Goal: Information Seeking & Learning: Learn about a topic

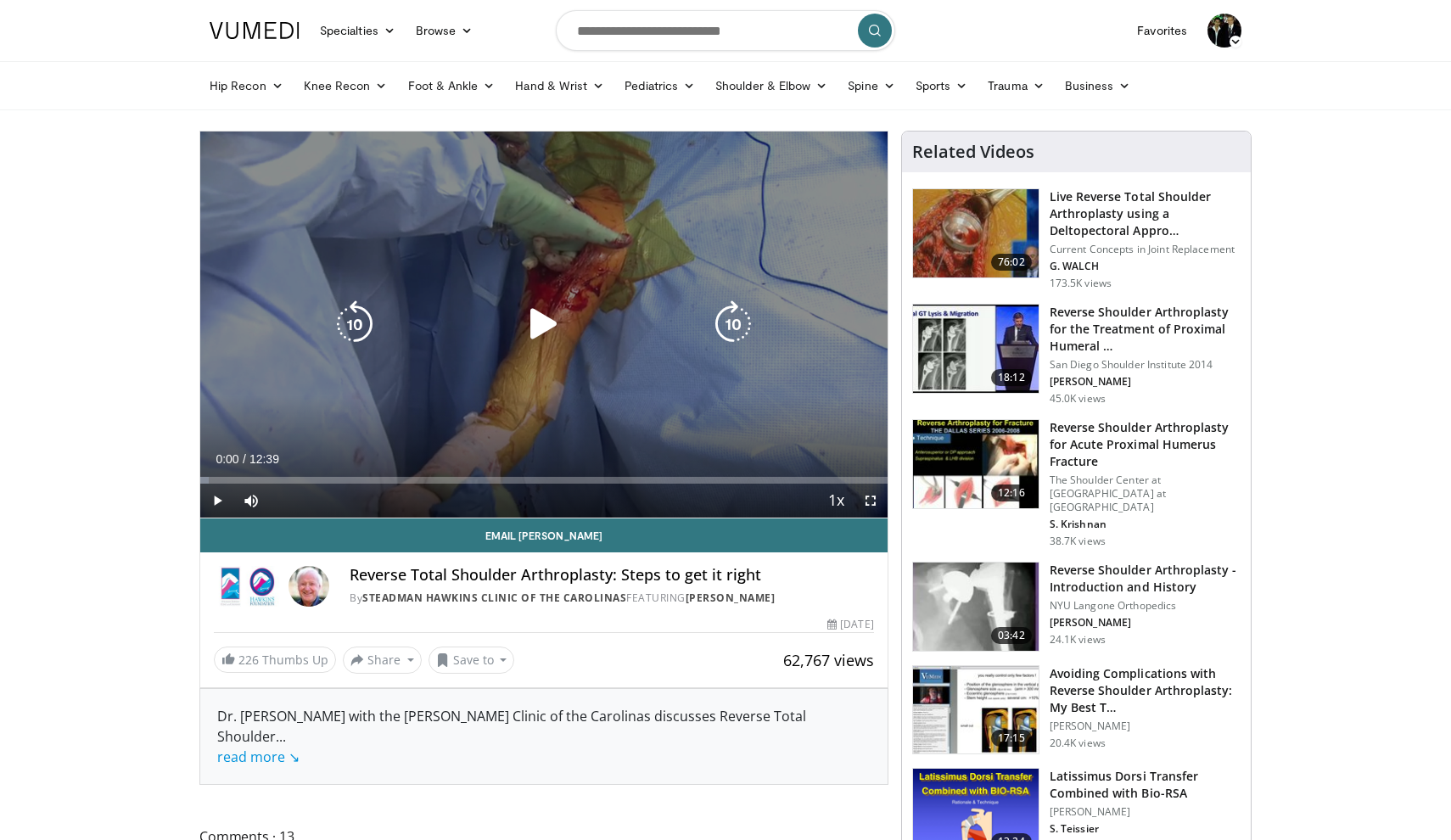
click at [541, 313] on icon "Video Player" at bounding box center [544, 325] width 48 height 48
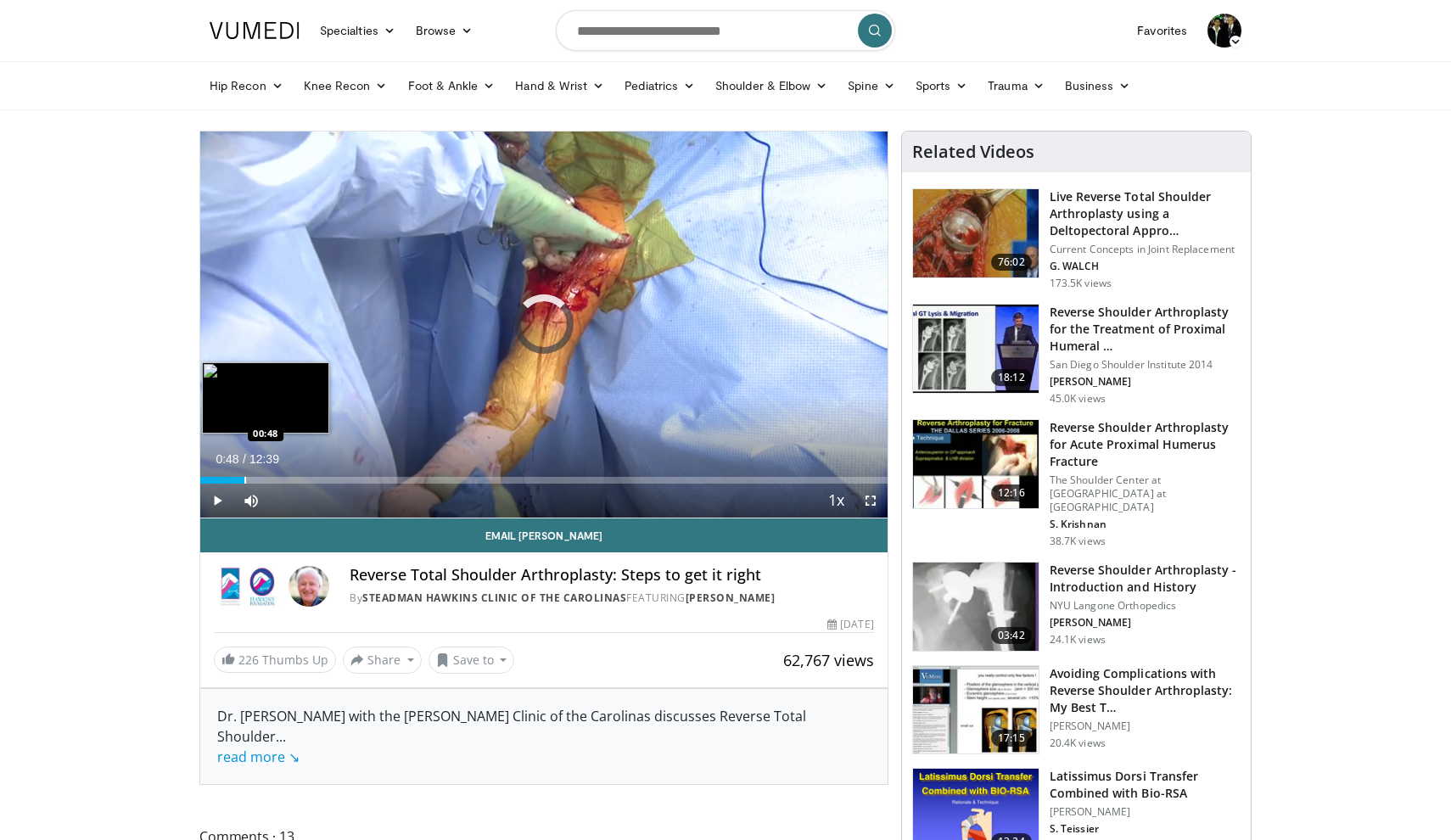
click at [244, 479] on div "Progress Bar" at bounding box center [245, 479] width 2 height 6
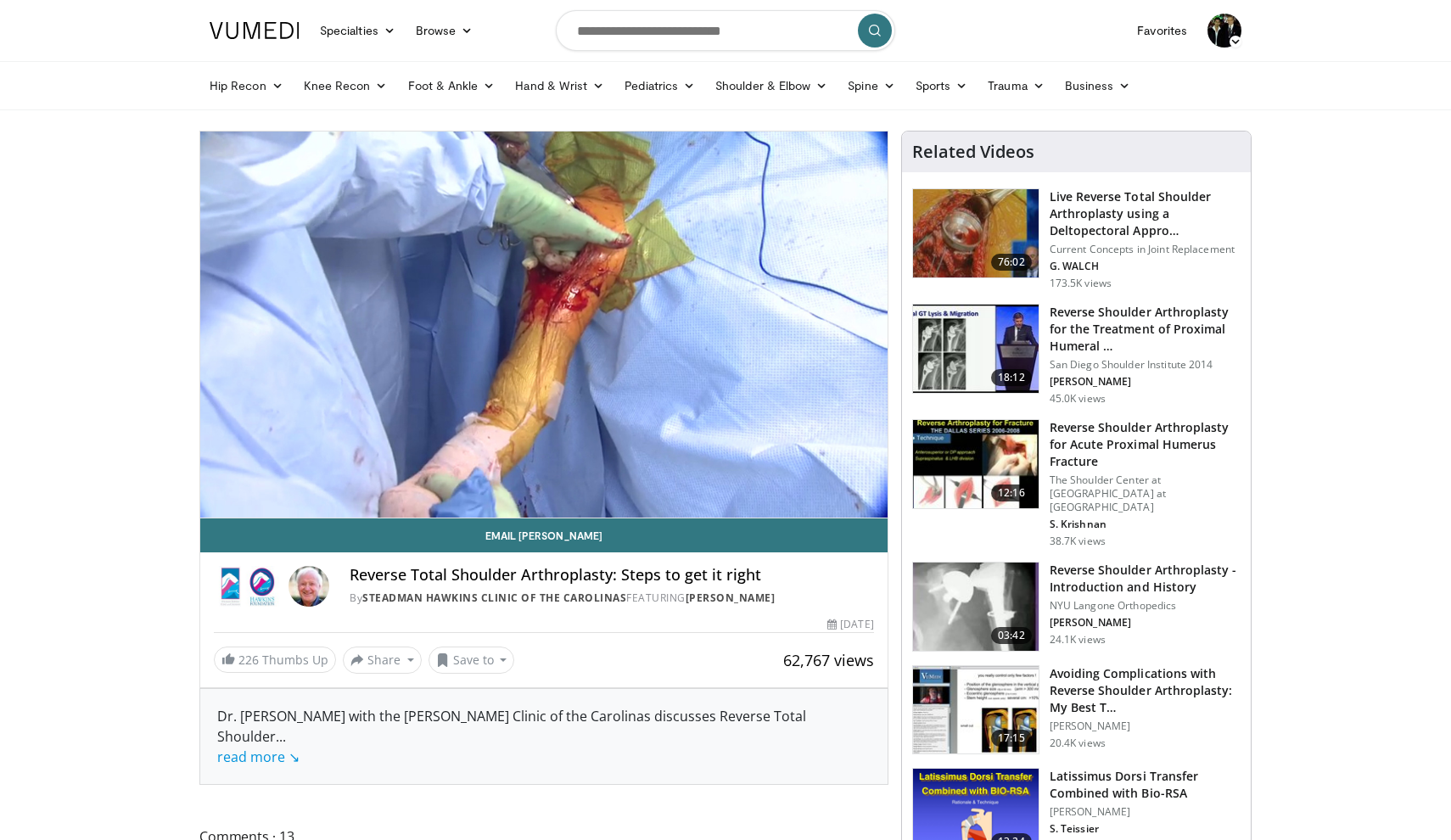
click at [971, 243] on img at bounding box center [976, 233] width 125 height 89
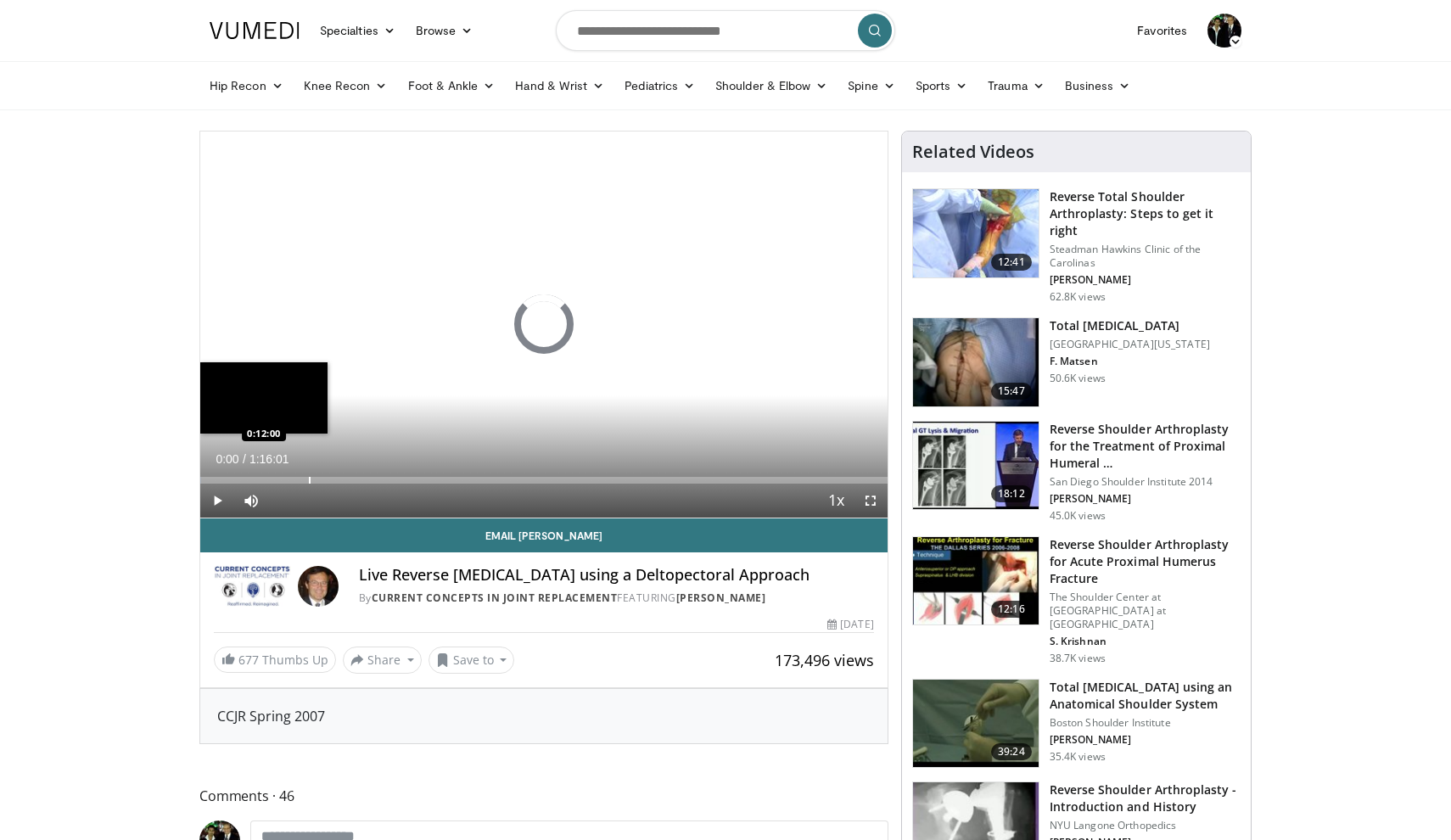
click at [309, 477] on div "Progress Bar" at bounding box center [310, 479] width 2 height 6
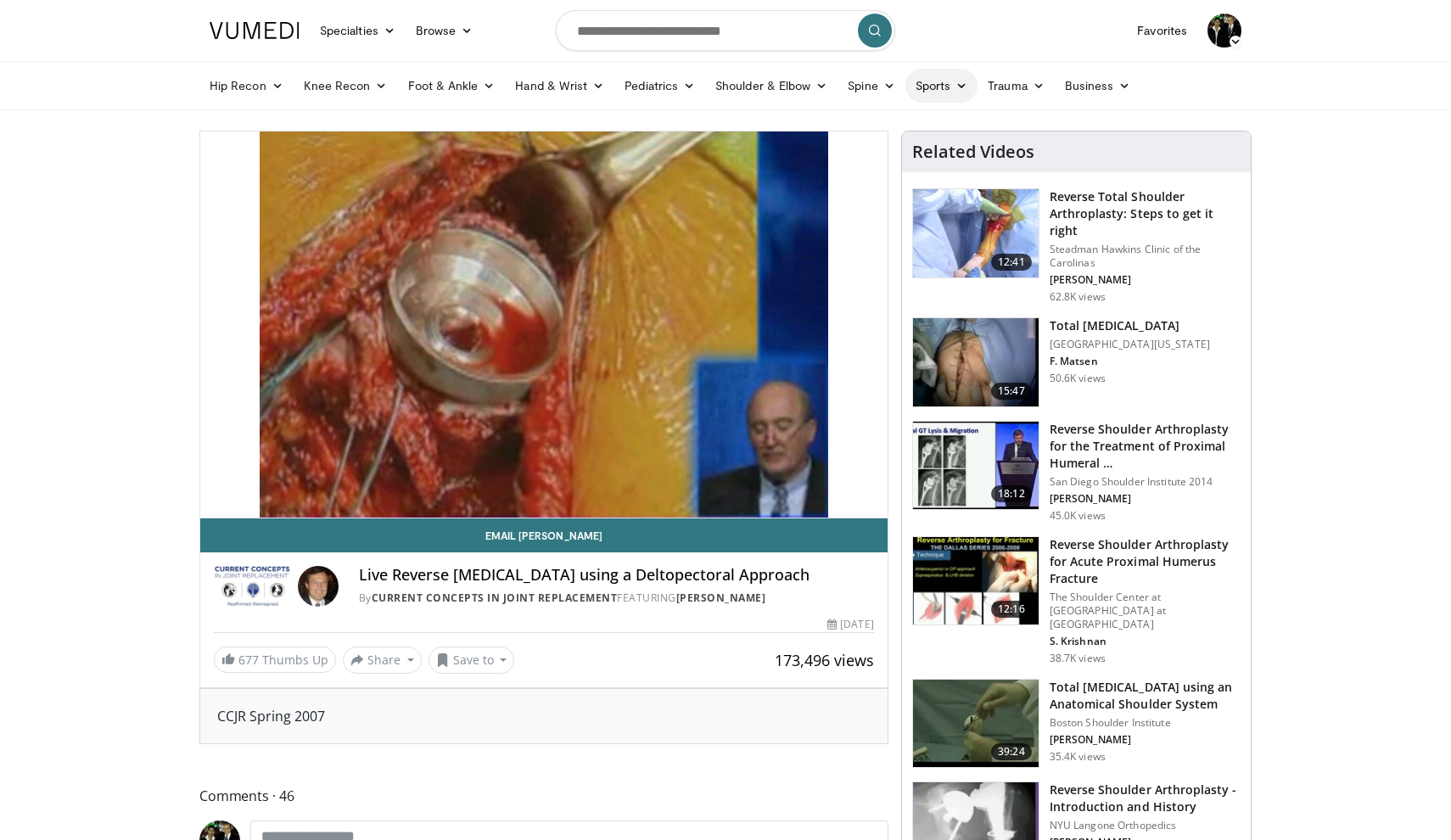
click at [951, 89] on link "Sports" at bounding box center [942, 86] width 73 height 34
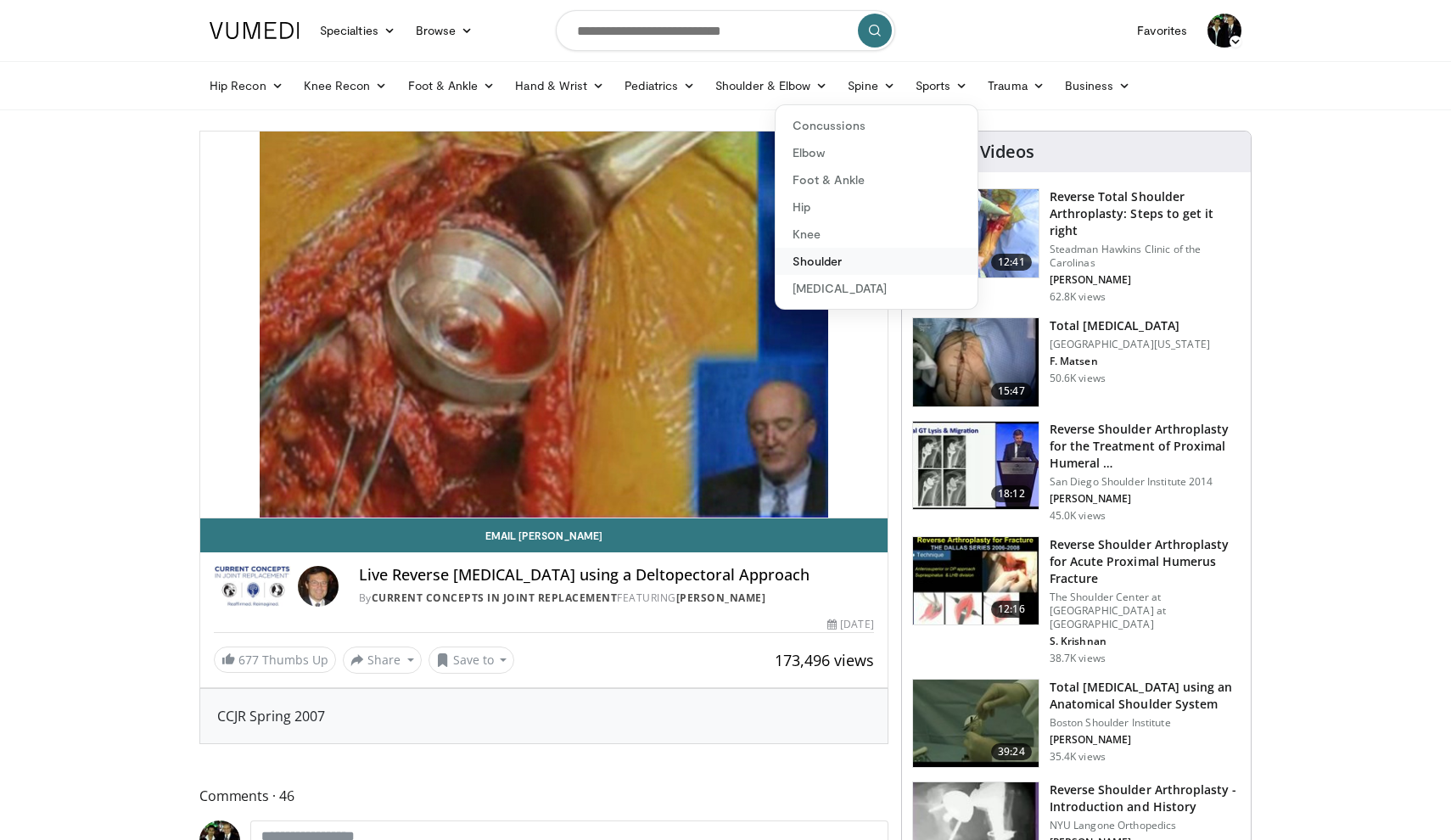
click at [829, 262] on link "Shoulder" at bounding box center [876, 261] width 202 height 27
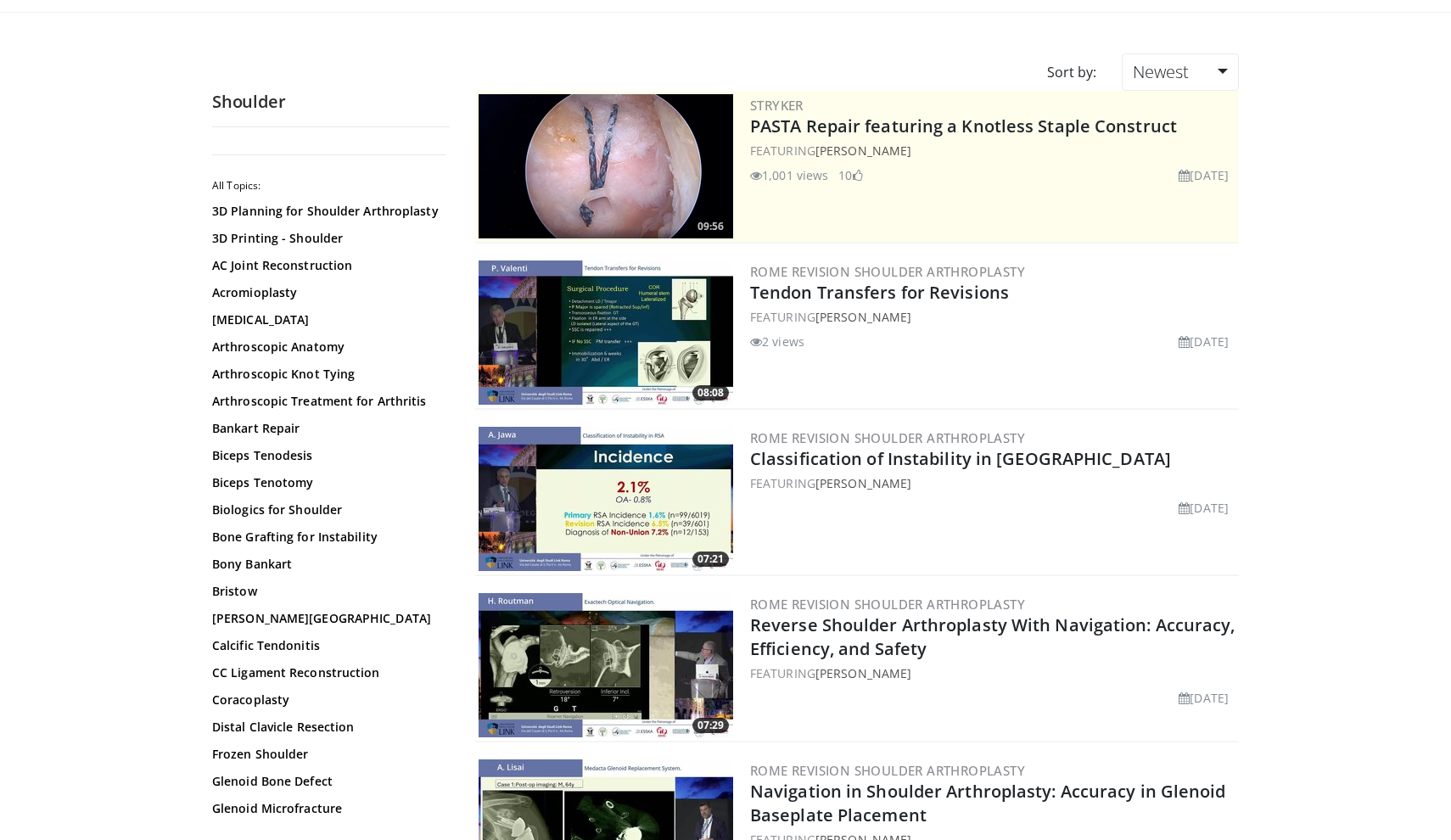
scroll to position [103, 0]
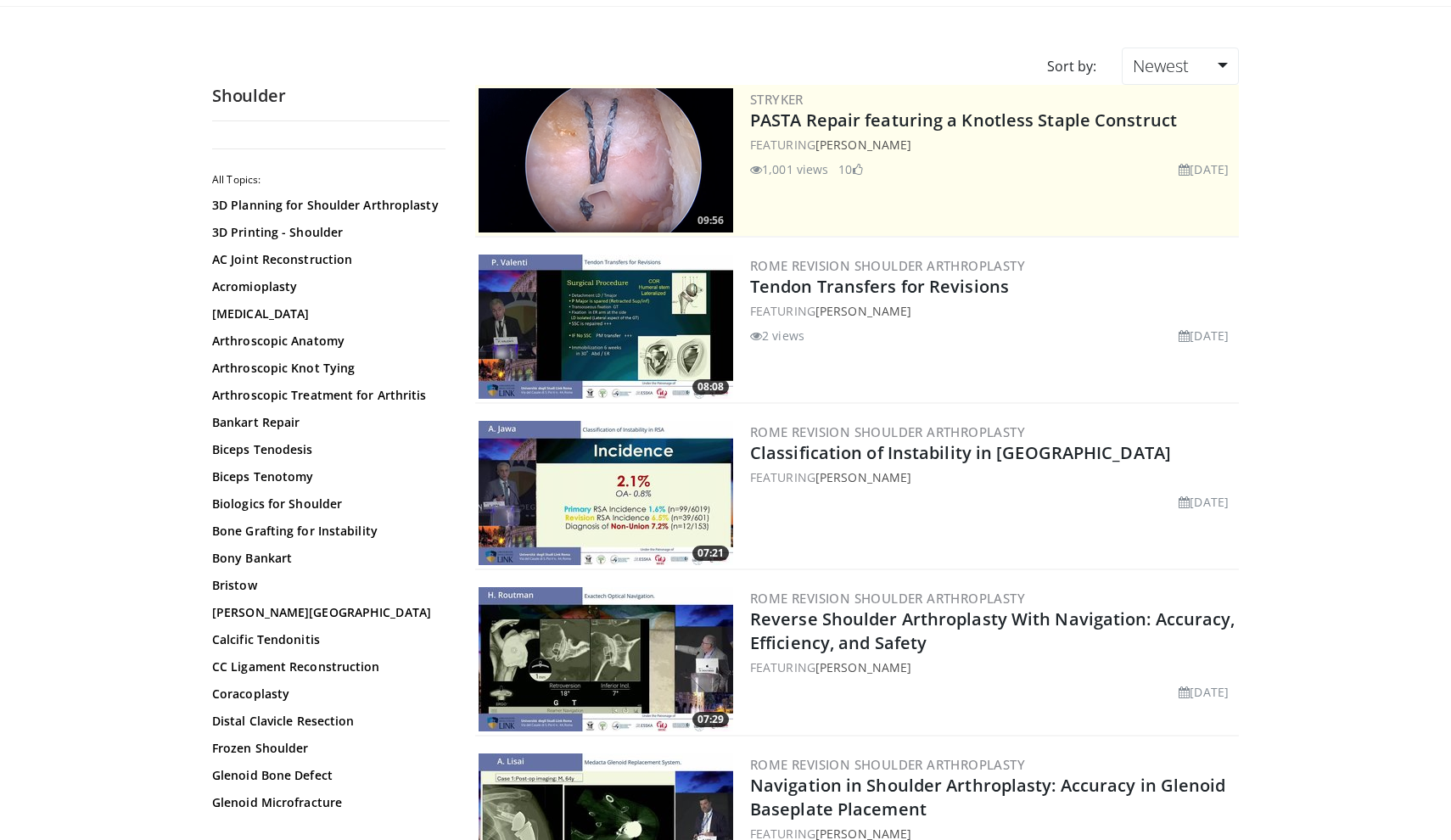
click at [593, 503] on img at bounding box center [606, 492] width 255 height 144
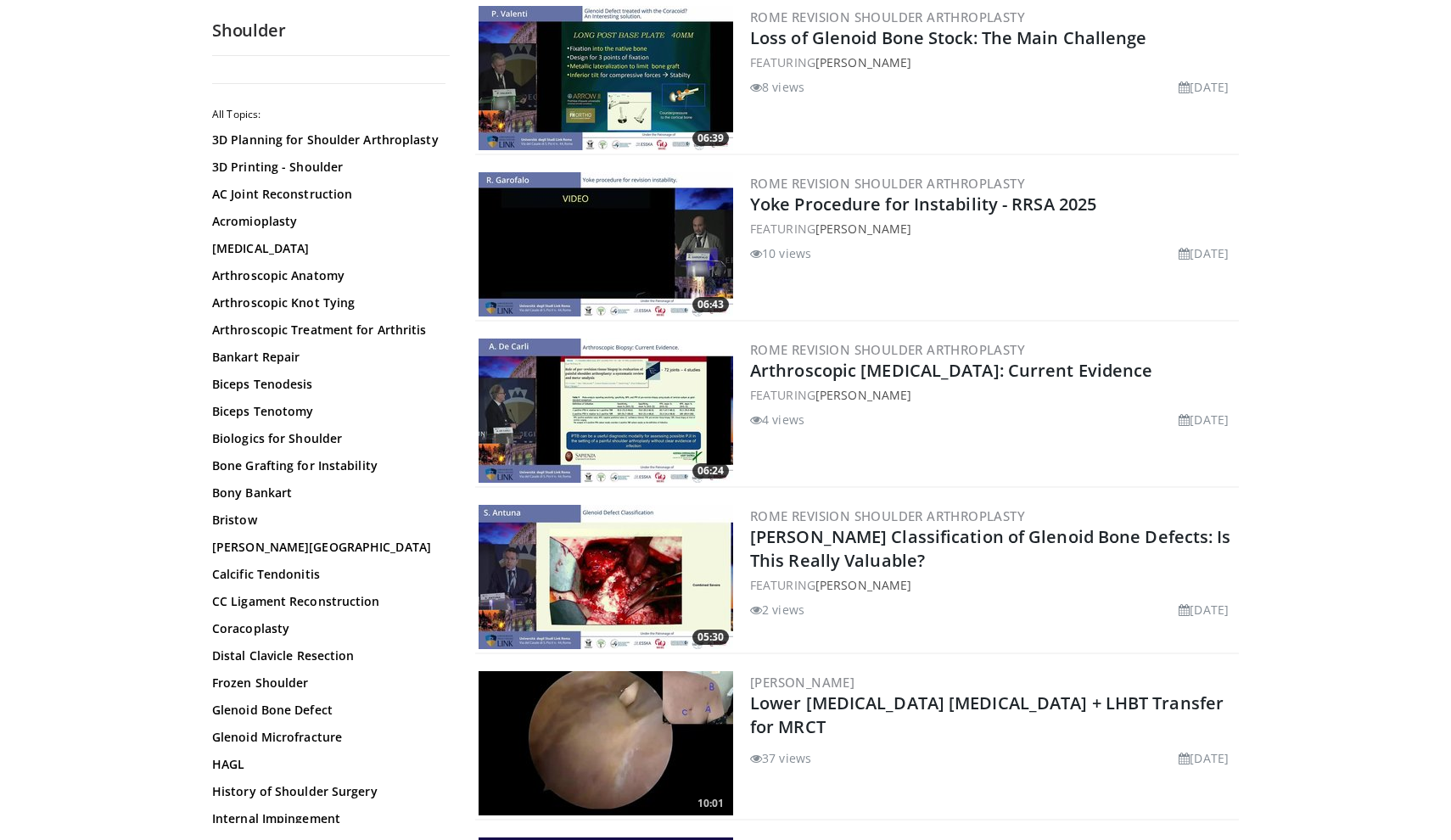
scroll to position [3182, 0]
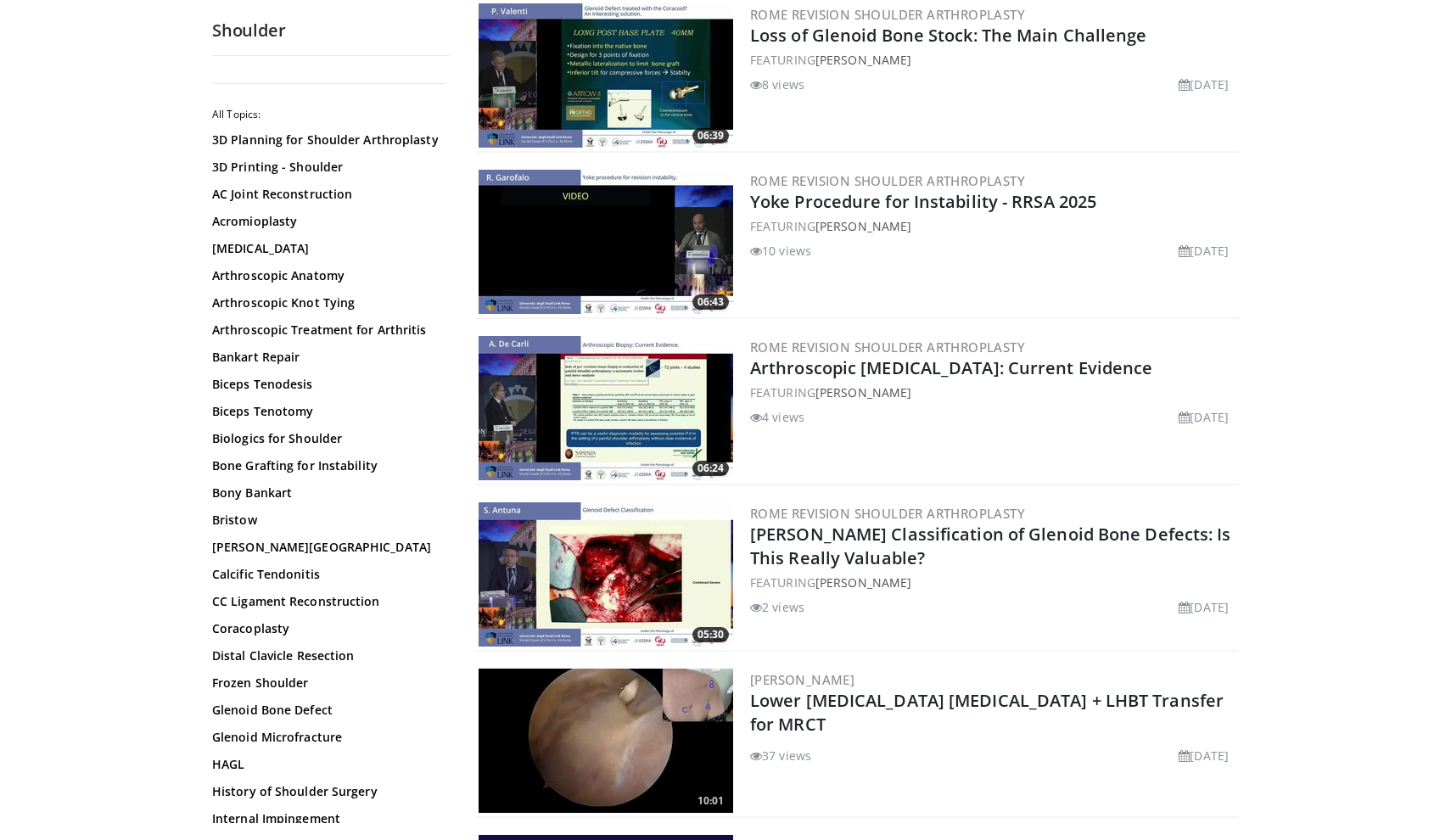
click at [672, 592] on img at bounding box center [606, 574] width 255 height 144
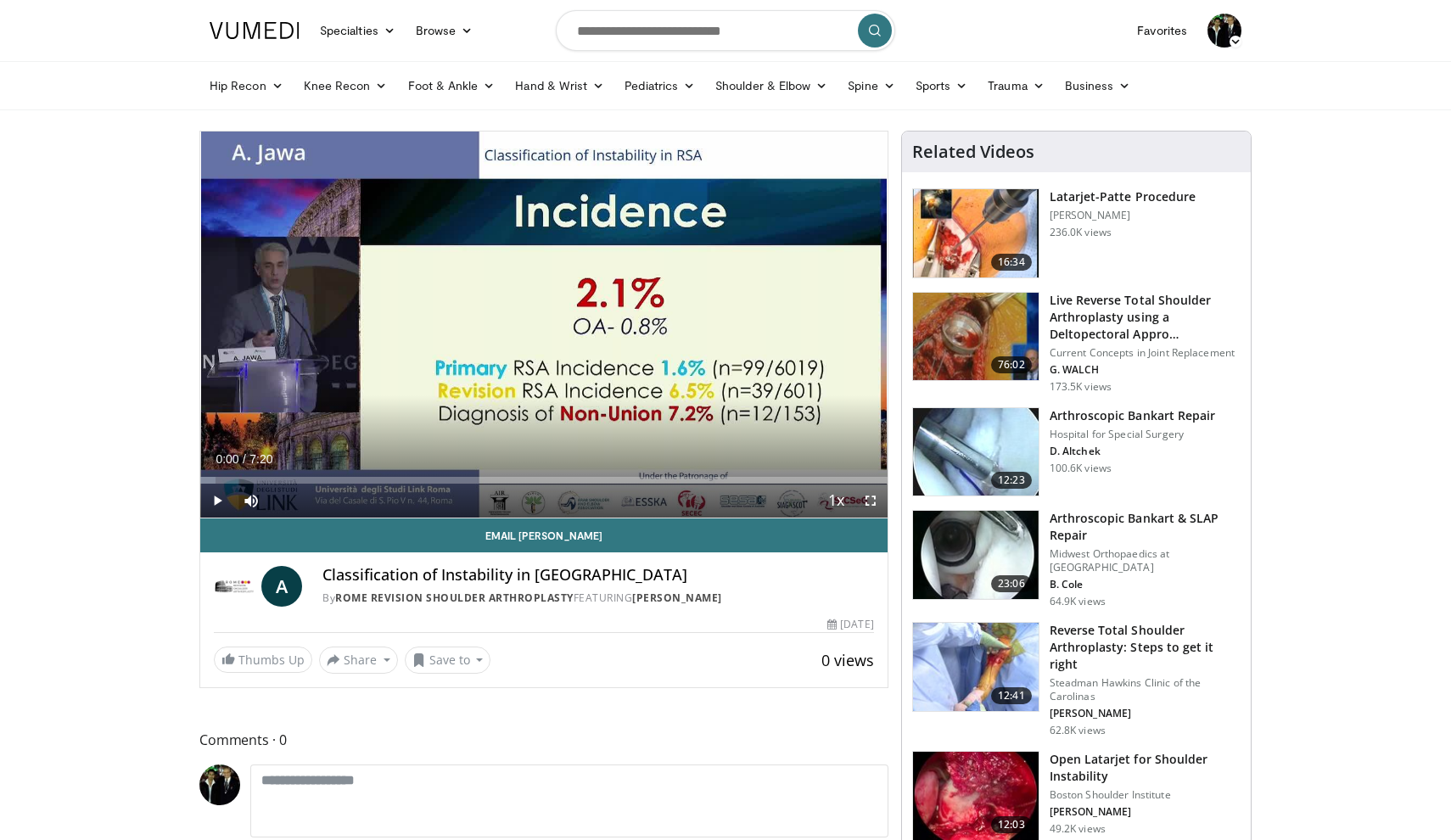
click at [866, 499] on span "Video Player" at bounding box center [871, 500] width 34 height 34
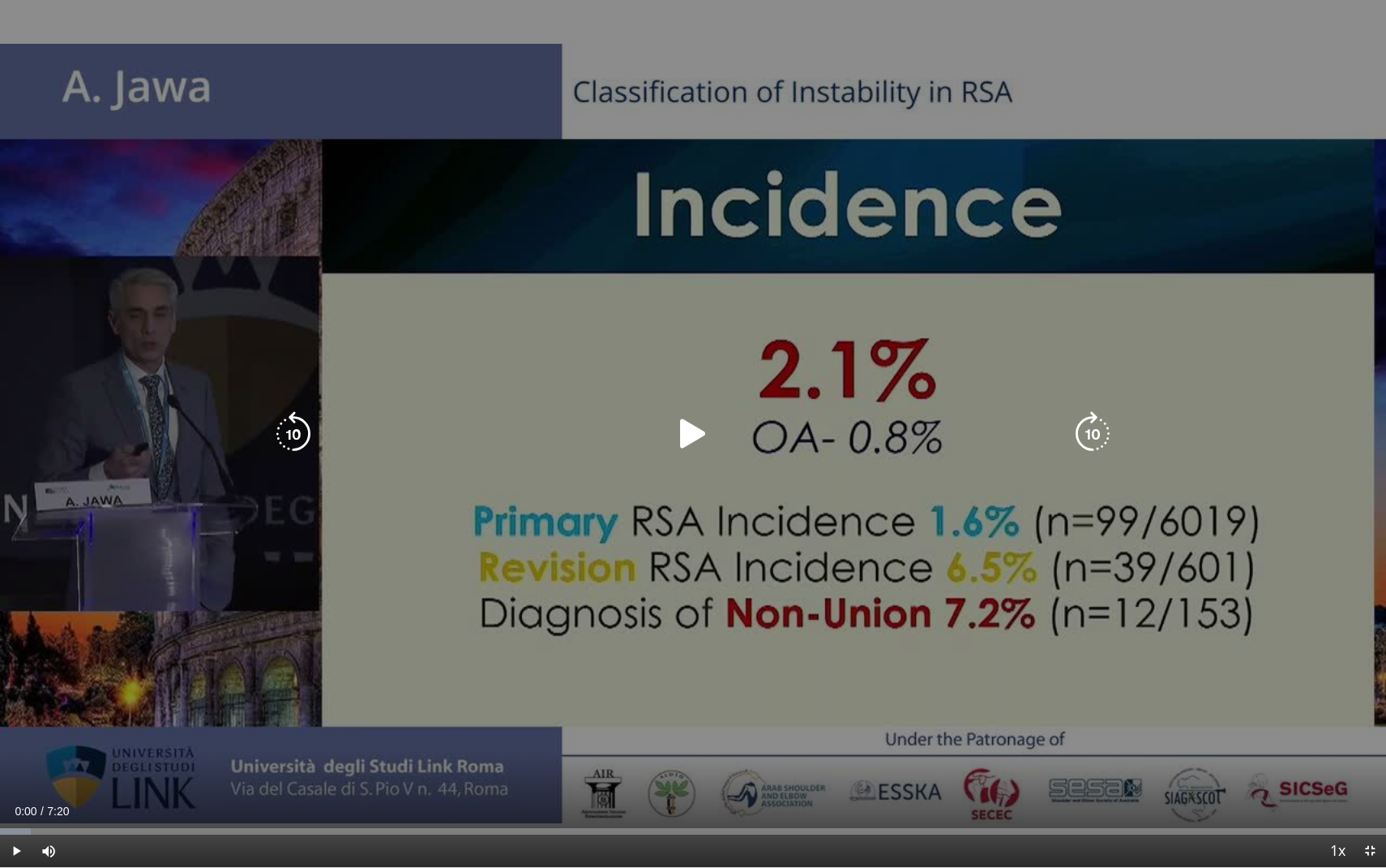
click at [704, 427] on icon "Video Player" at bounding box center [693, 434] width 46 height 46
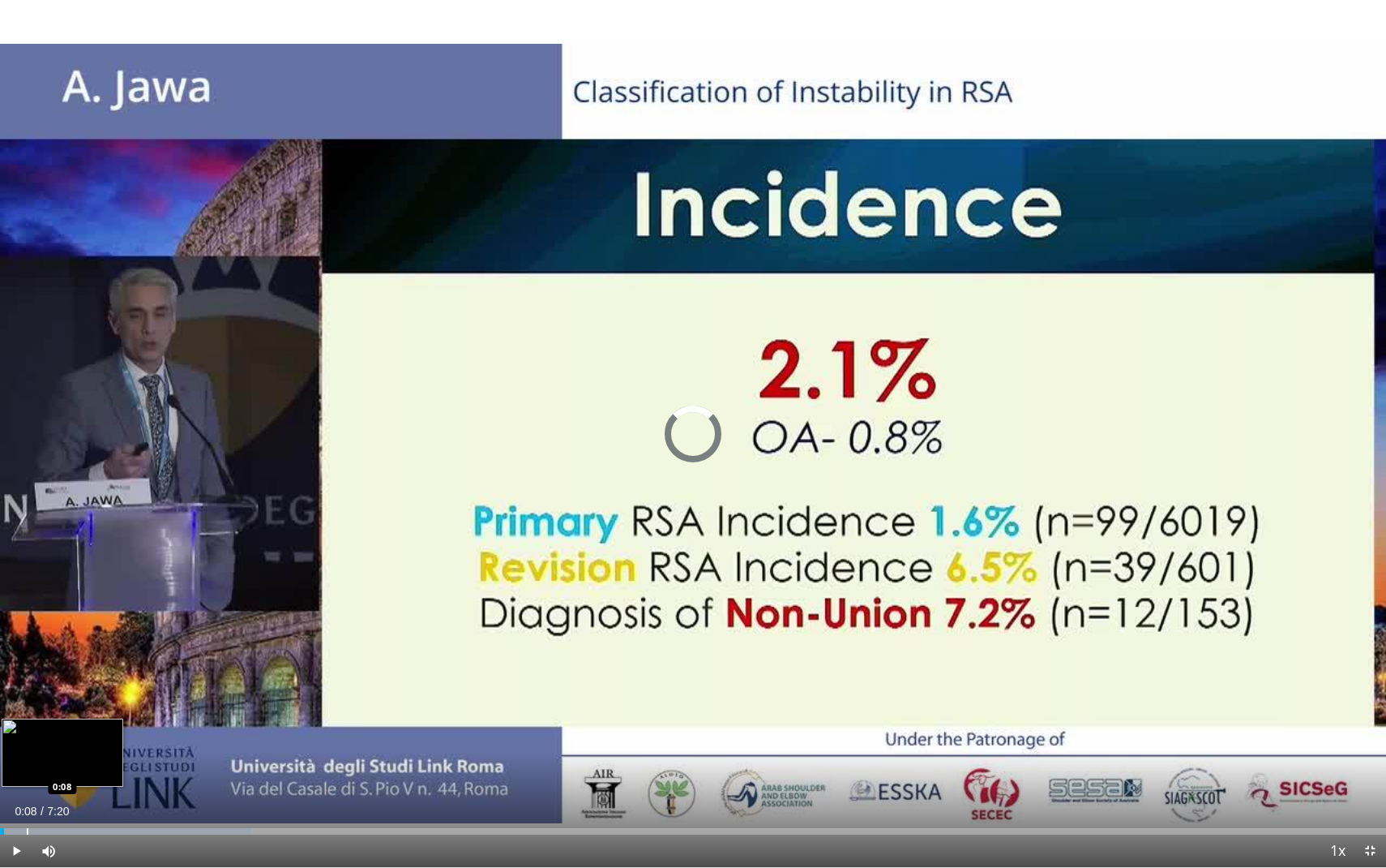
click at [26, 802] on div "Progress Bar" at bounding box center [27, 830] width 2 height 6
click at [1370, 802] on span "Video Player" at bounding box center [1370, 850] width 33 height 33
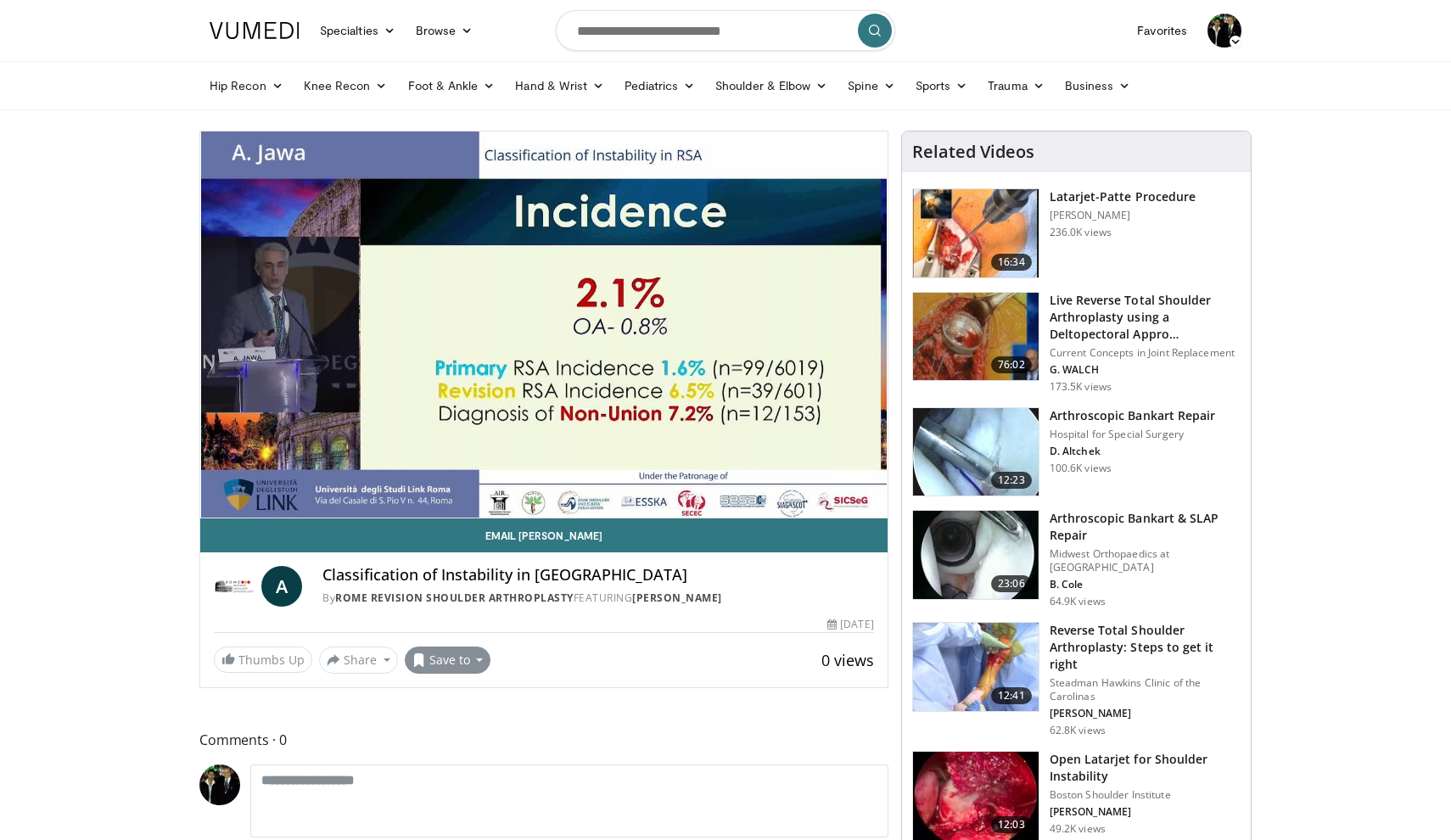
click at [450, 659] on button "Save to" at bounding box center [448, 659] width 87 height 27
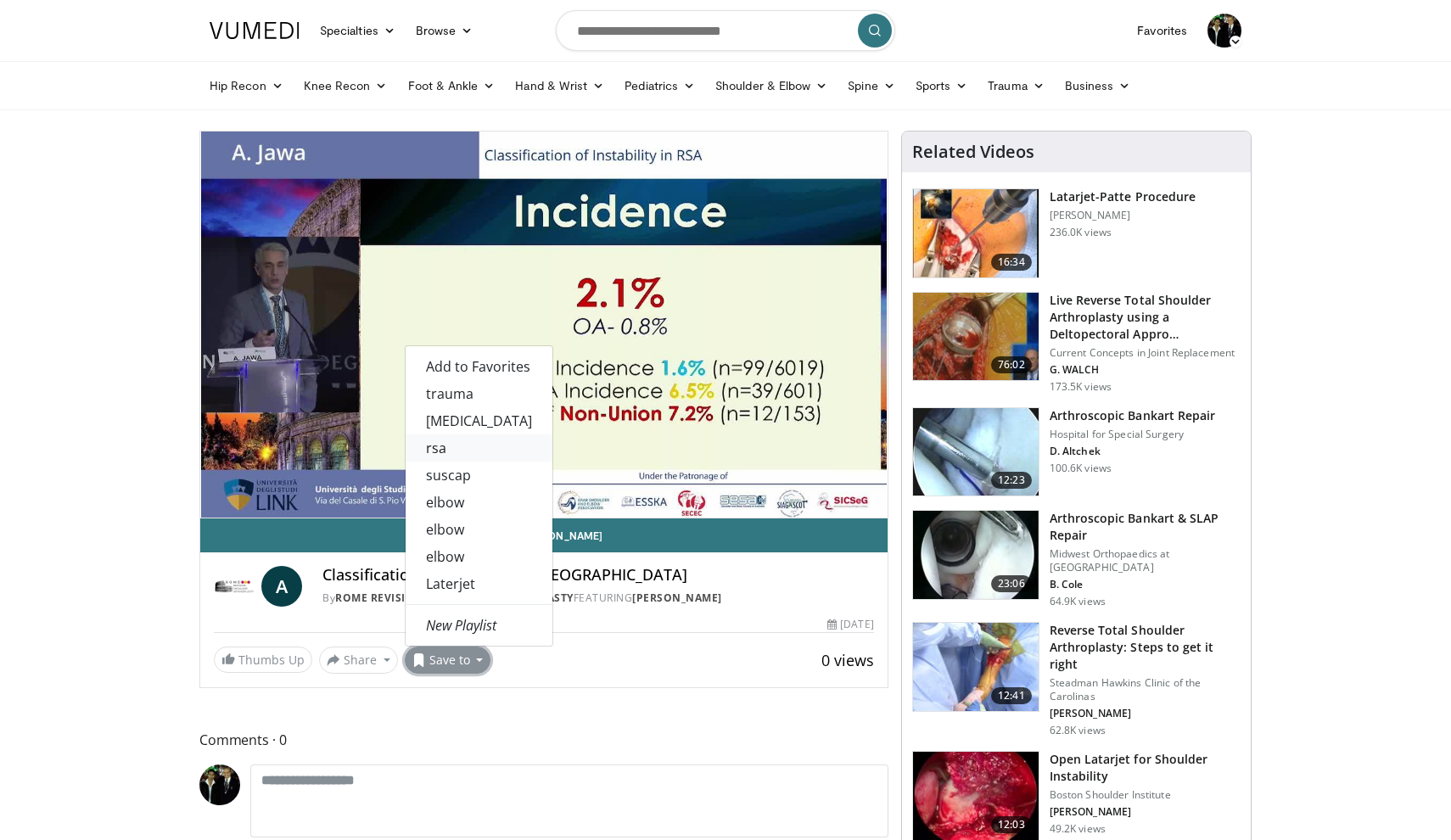
click at [454, 444] on link "rsa" at bounding box center [479, 447] width 147 height 27
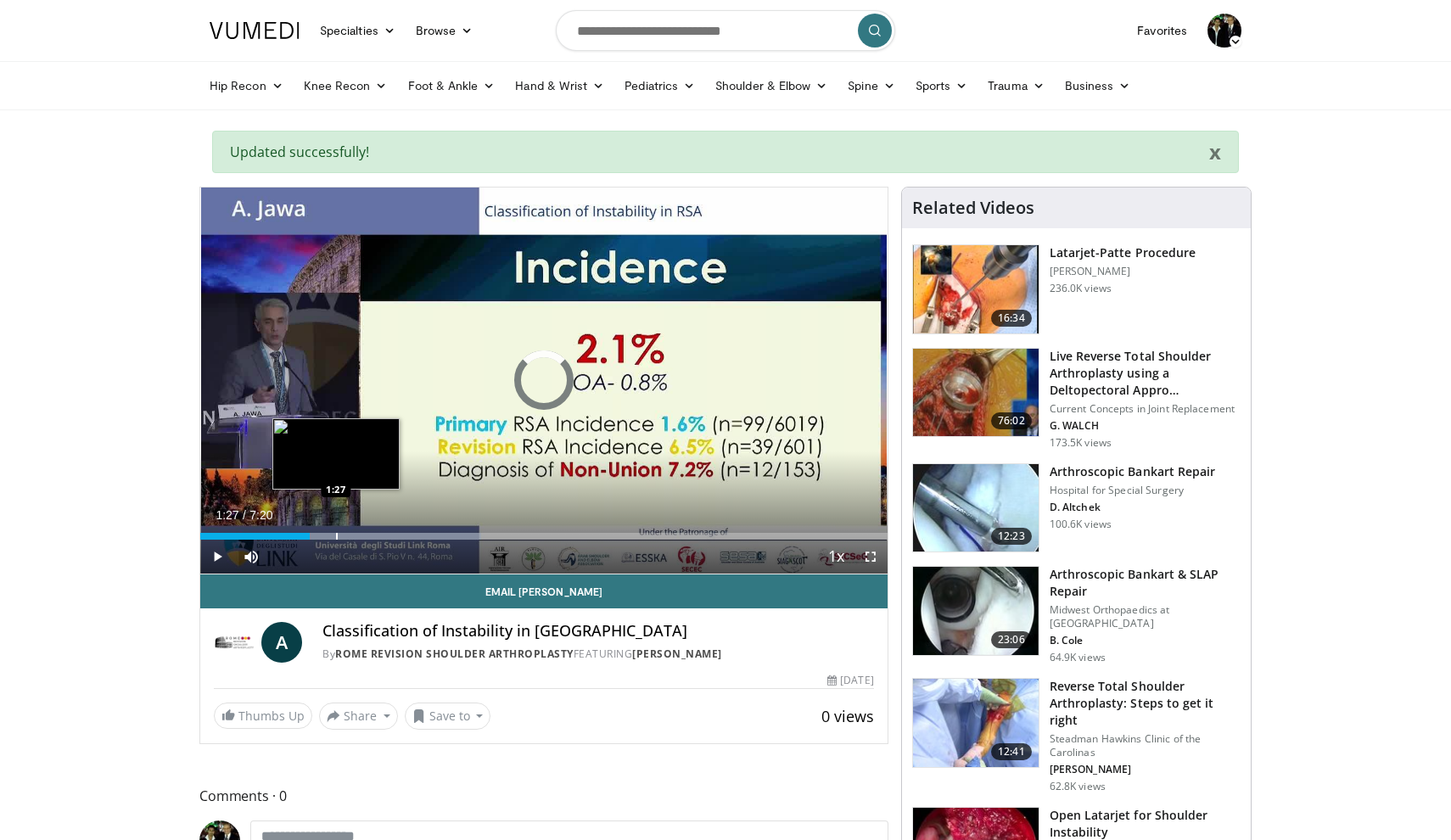
click at [336, 530] on div "Loaded : 40.82% 1:27 1:27" at bounding box center [543, 531] width 687 height 16
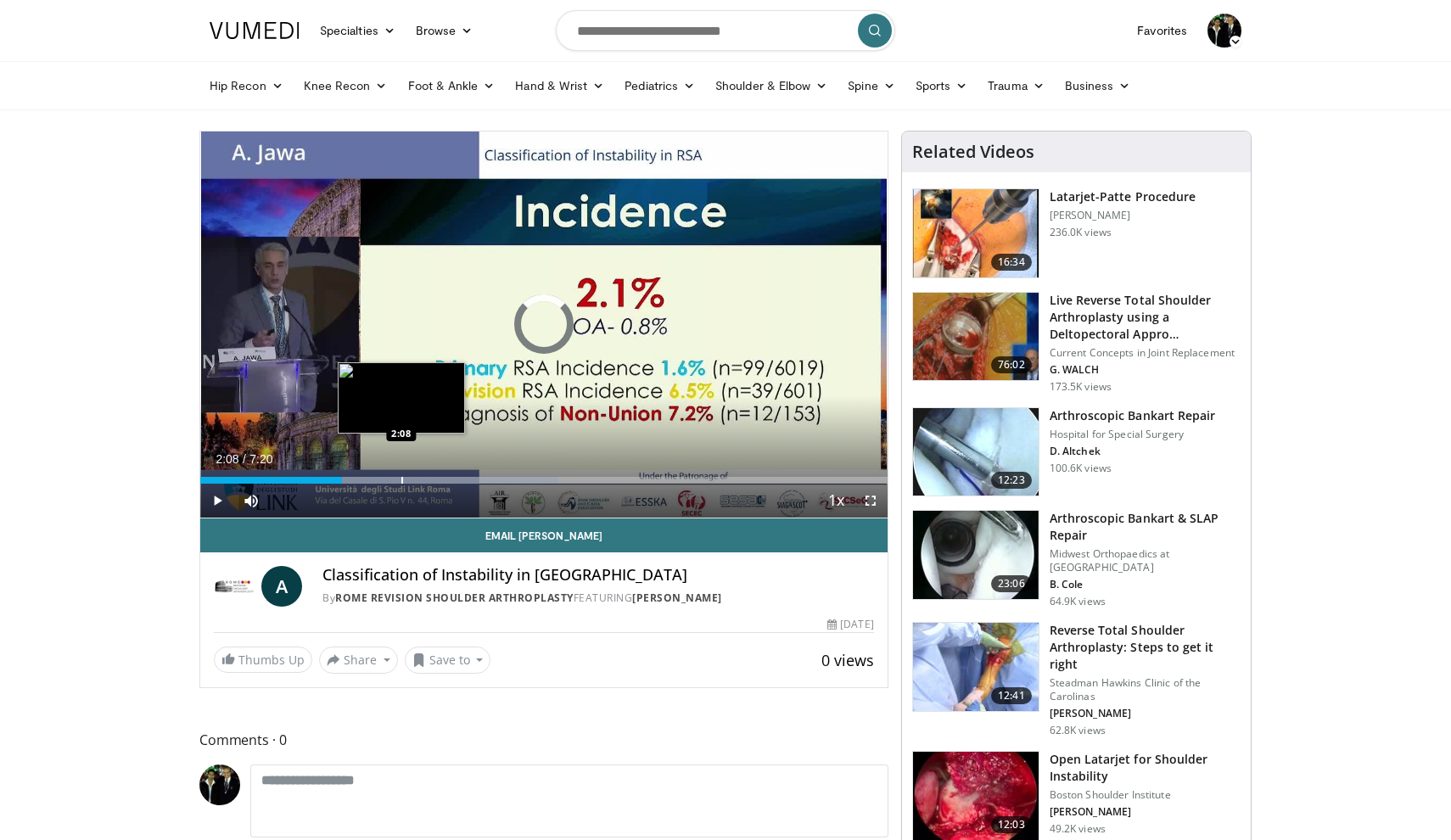
click at [400, 477] on div "Progress Bar" at bounding box center [410, 479] width 296 height 6
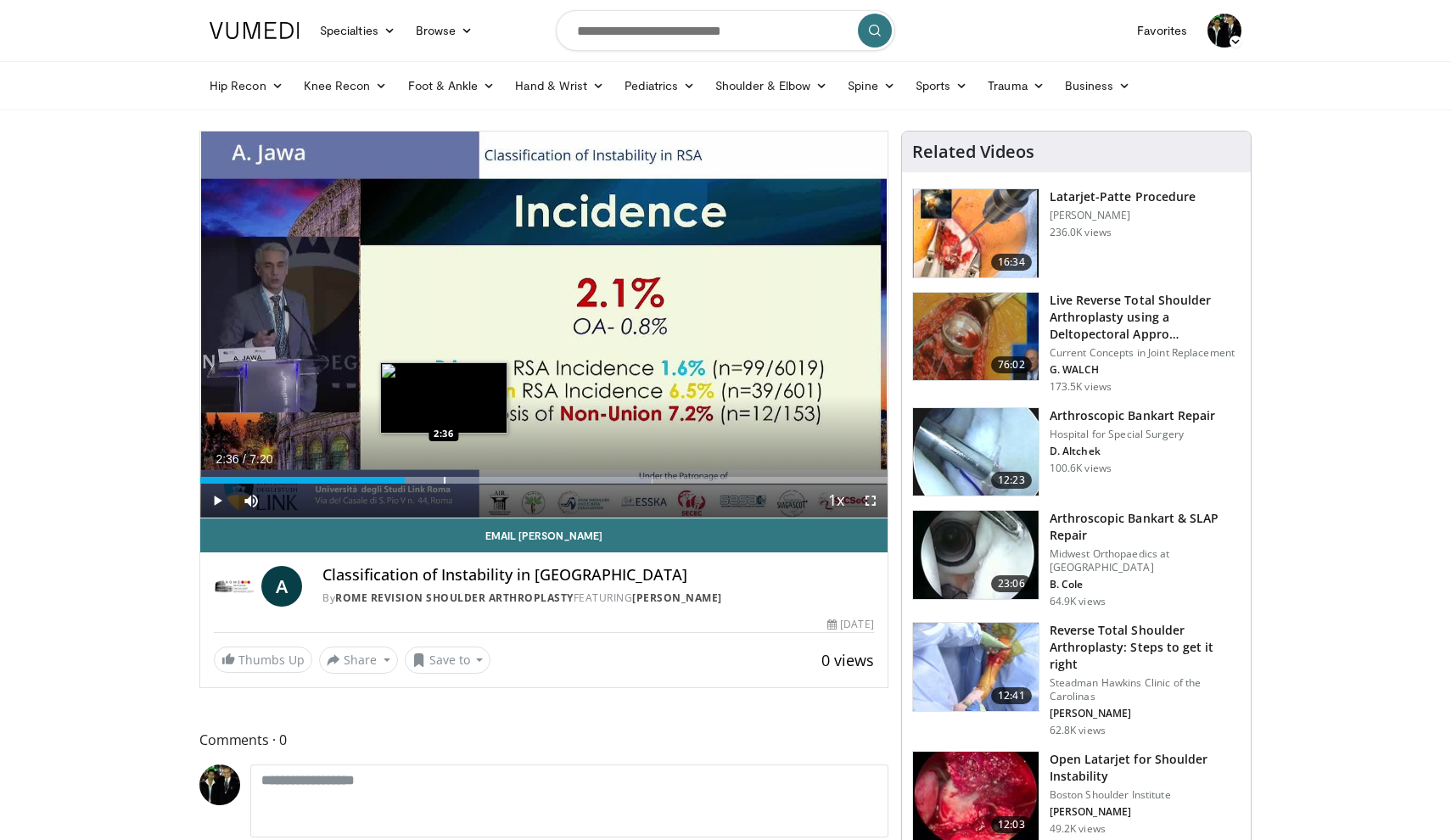
click at [444, 482] on div "Progress Bar" at bounding box center [445, 479] width 2 height 6
click at [497, 480] on div "Progress Bar" at bounding box center [498, 479] width 2 height 6
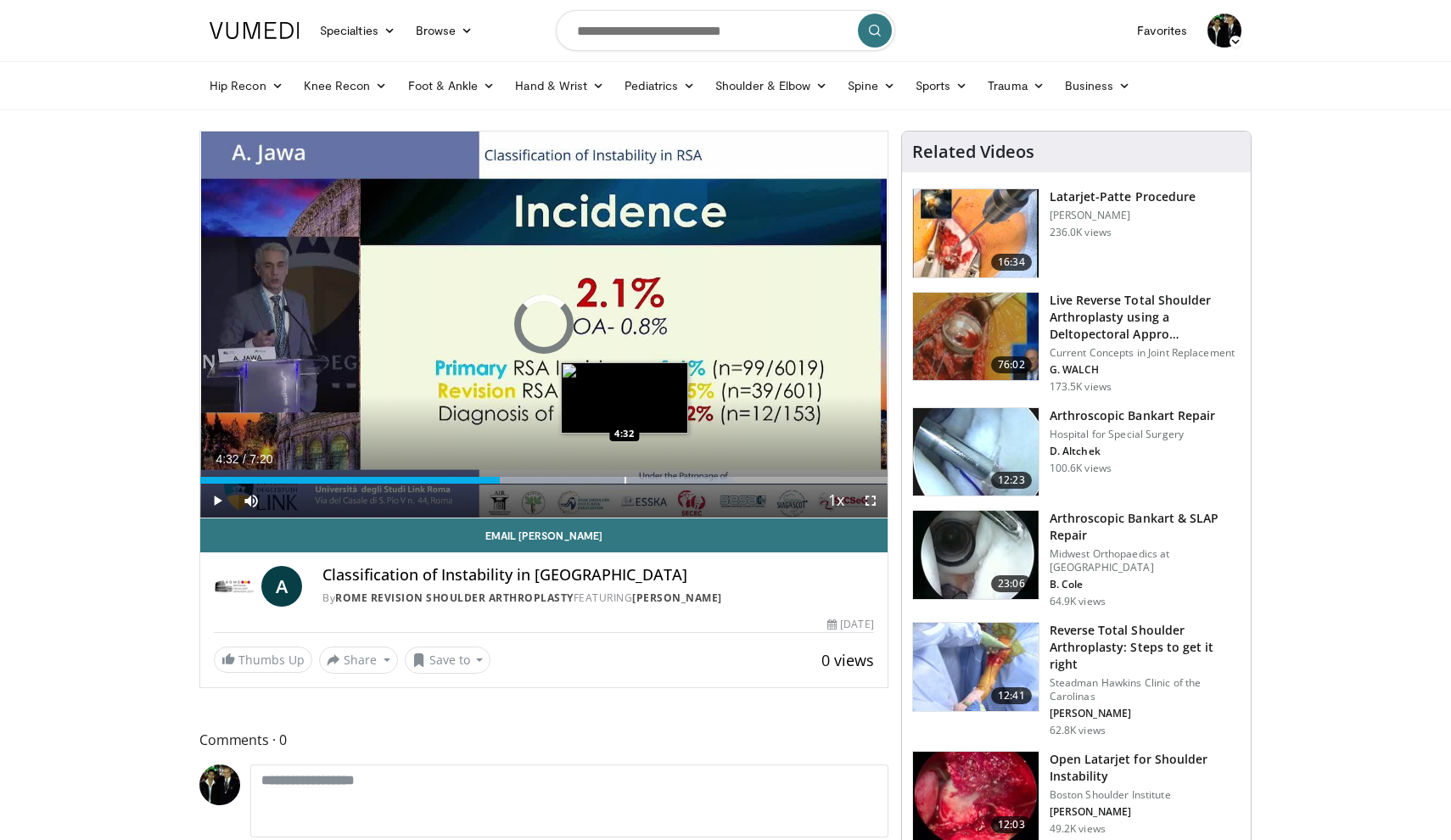
click at [624, 480] on div "Progress Bar" at bounding box center [625, 479] width 2 height 6
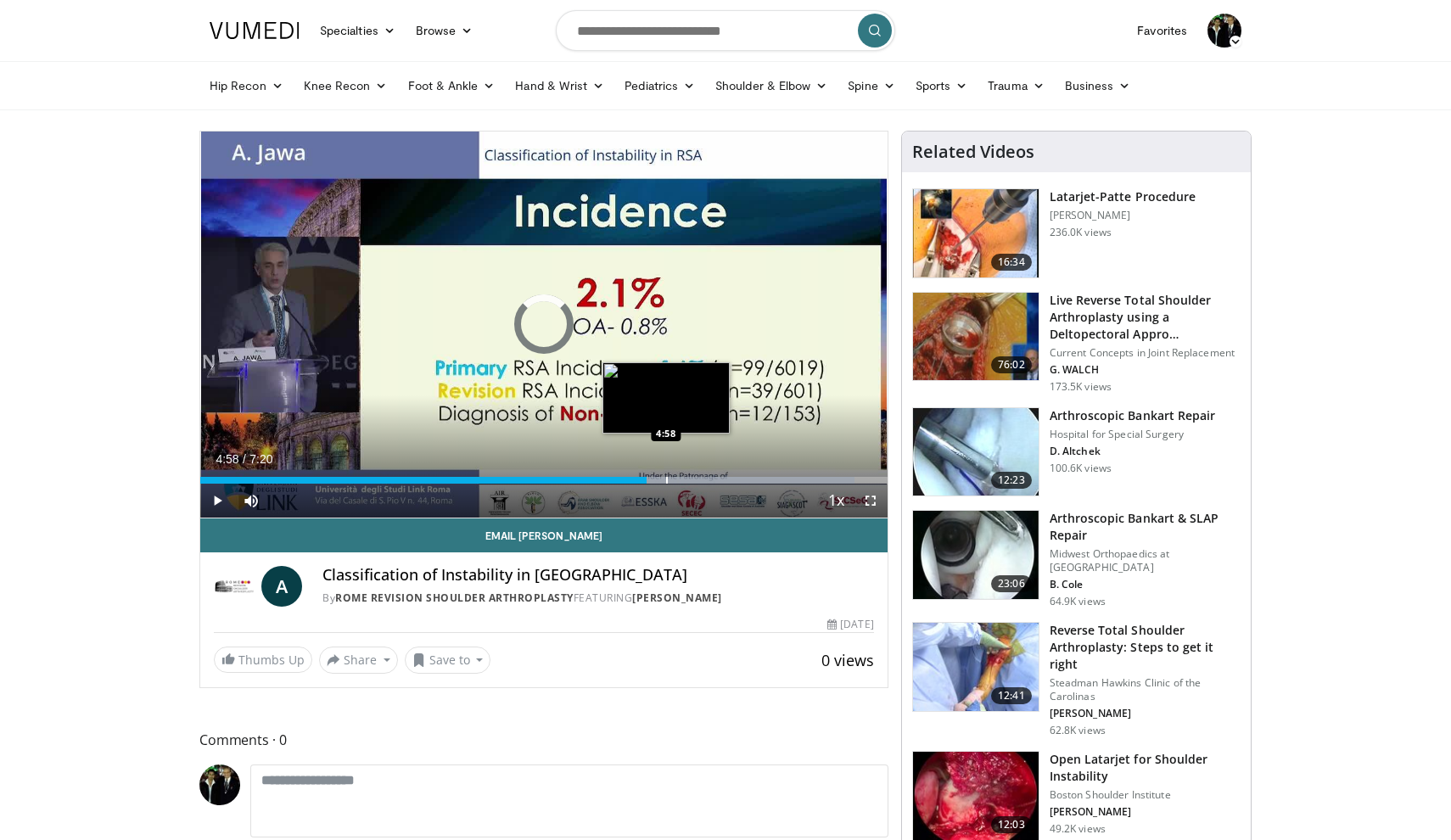
click at [666, 477] on div "Progress Bar" at bounding box center [667, 479] width 2 height 6
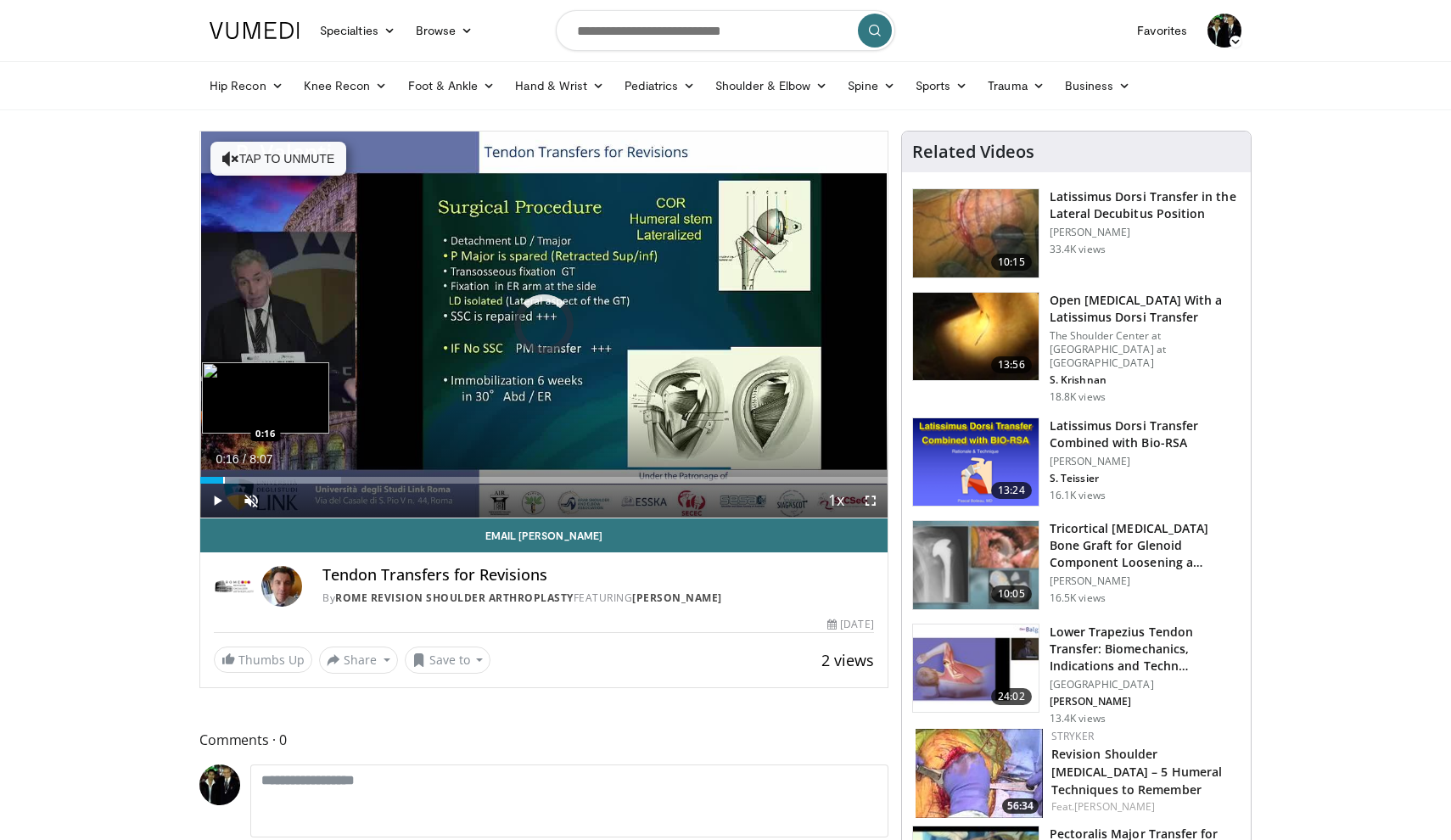
click at [223, 481] on div "Progress Bar" at bounding box center [224, 479] width 2 height 6
click at [254, 499] on video-js "**********" at bounding box center [543, 325] width 687 height 387
click at [256, 503] on span "Video Player" at bounding box center [251, 500] width 34 height 34
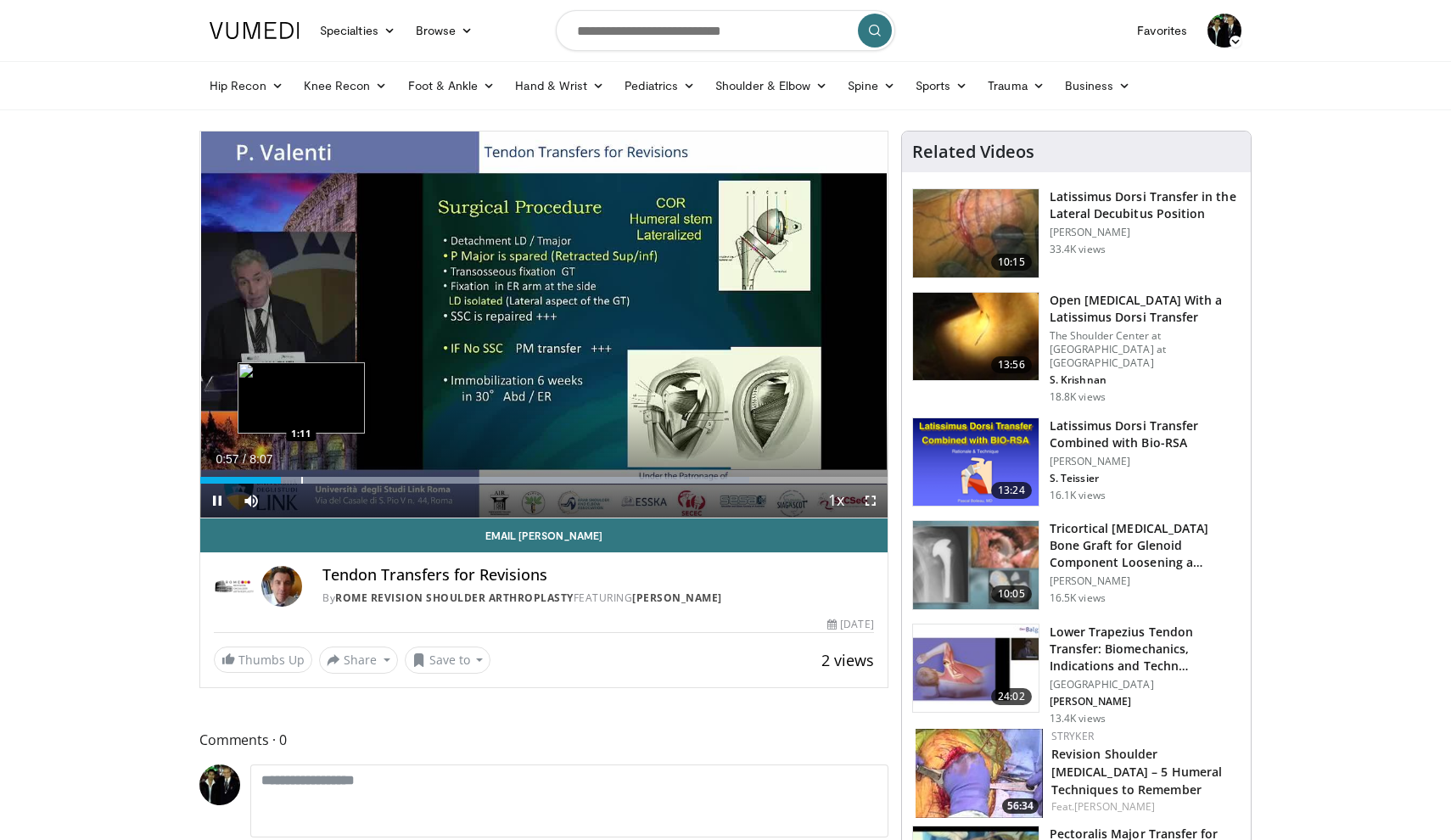
click at [302, 477] on div "Progress Bar" at bounding box center [303, 479] width 2 height 6
click at [325, 477] on div "Progress Bar" at bounding box center [326, 479] width 2 height 6
click at [352, 479] on div "Progress Bar" at bounding box center [353, 479] width 2 height 6
click at [377, 479] on div "Progress Bar" at bounding box center [378, 479] width 2 height 6
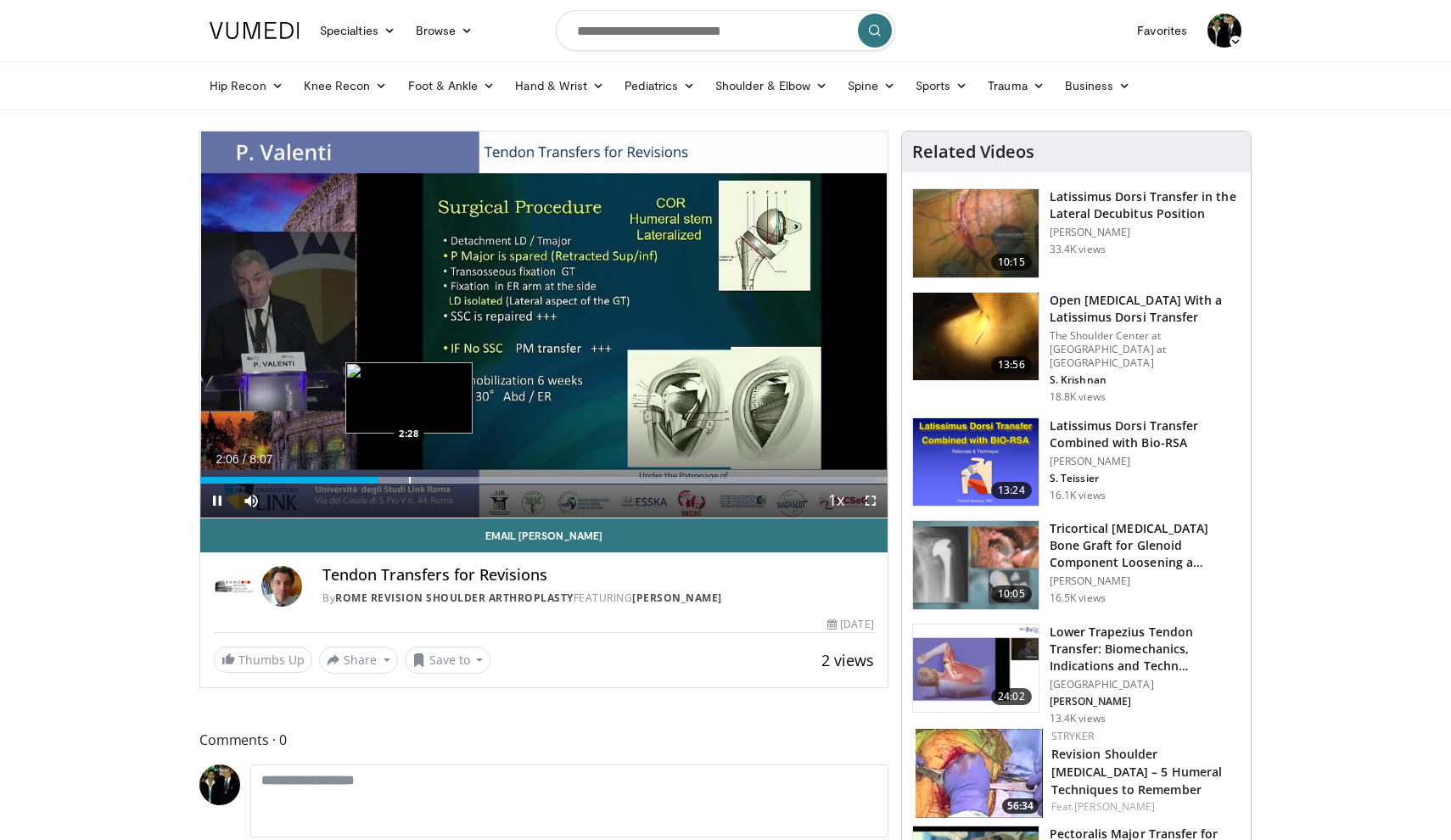
click at [410, 477] on div "Progress Bar" at bounding box center [410, 479] width 2 height 6
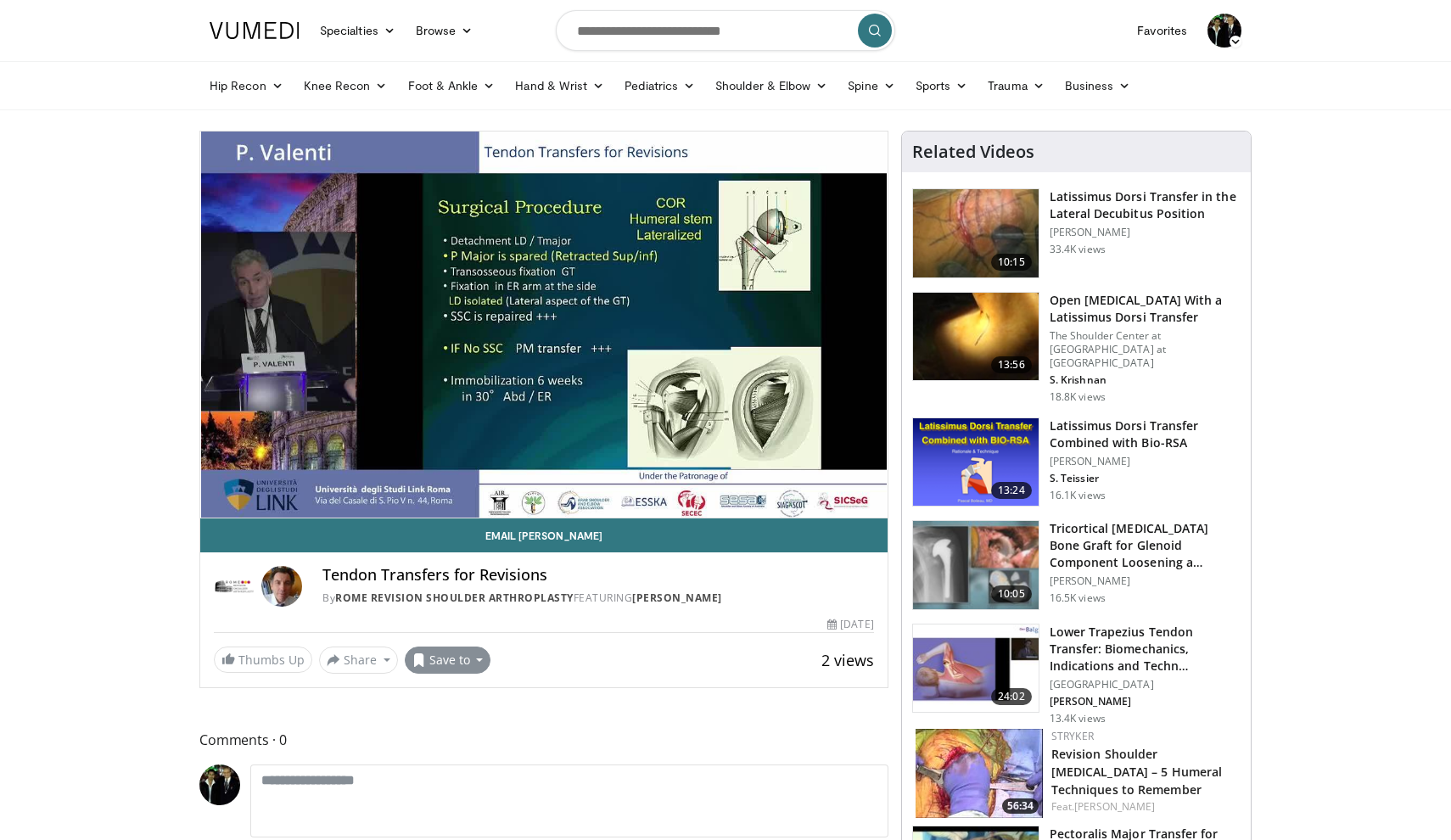
click at [446, 665] on button "Save to" at bounding box center [448, 659] width 87 height 27
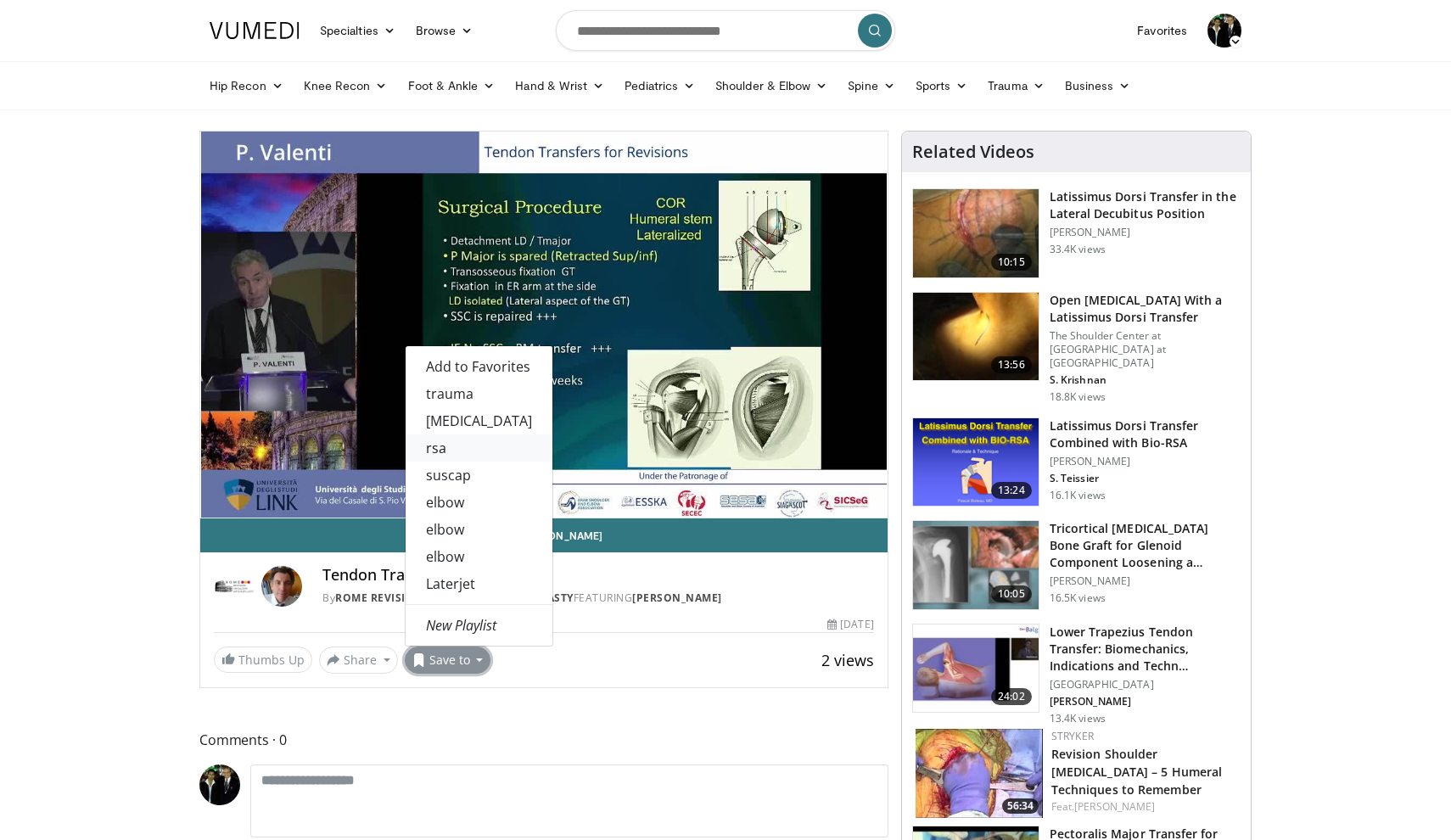
click at [451, 448] on link "rsa" at bounding box center [479, 447] width 147 height 27
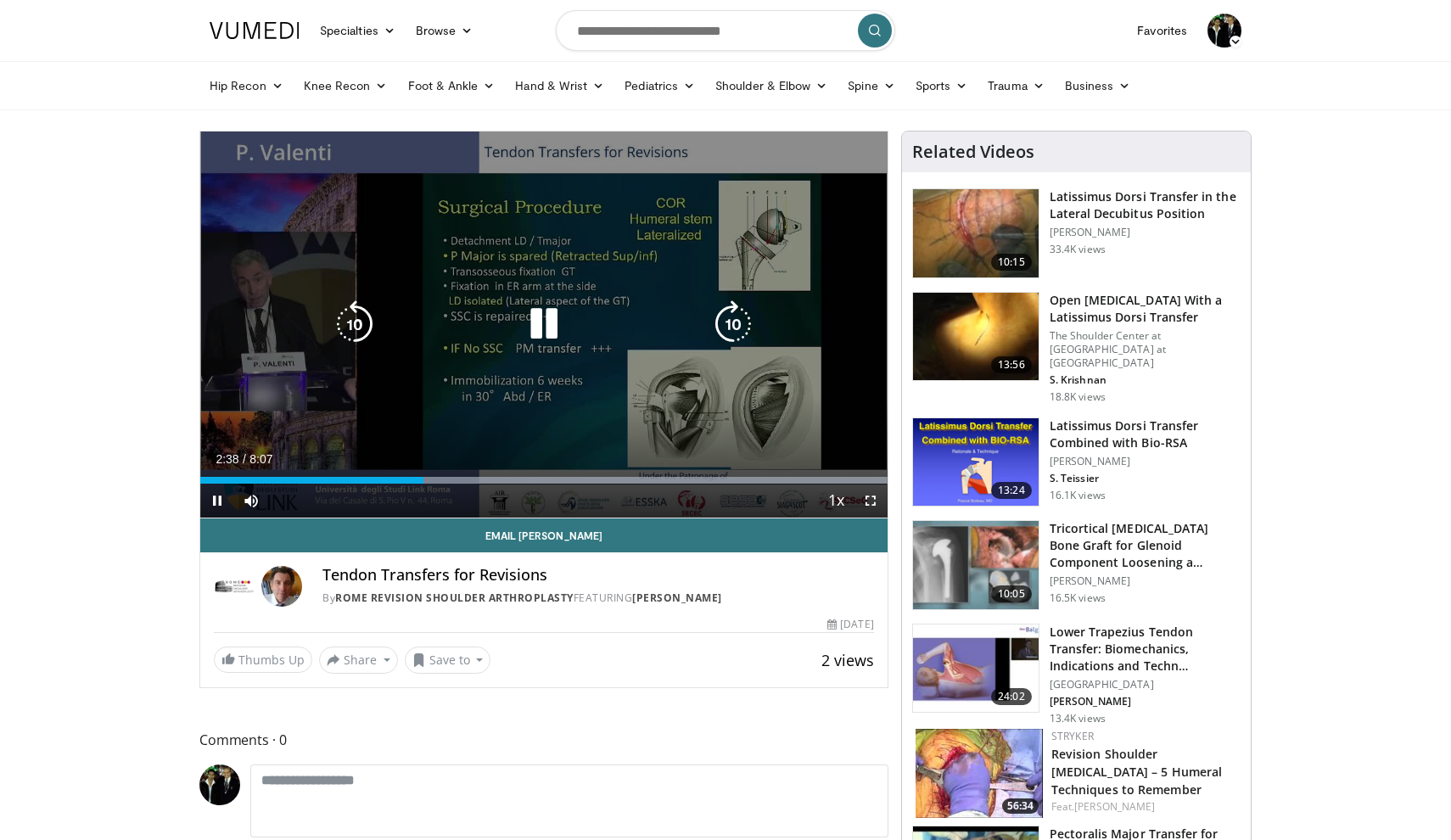
click at [537, 259] on div "10 seconds Tap to unmute" at bounding box center [543, 325] width 687 height 386
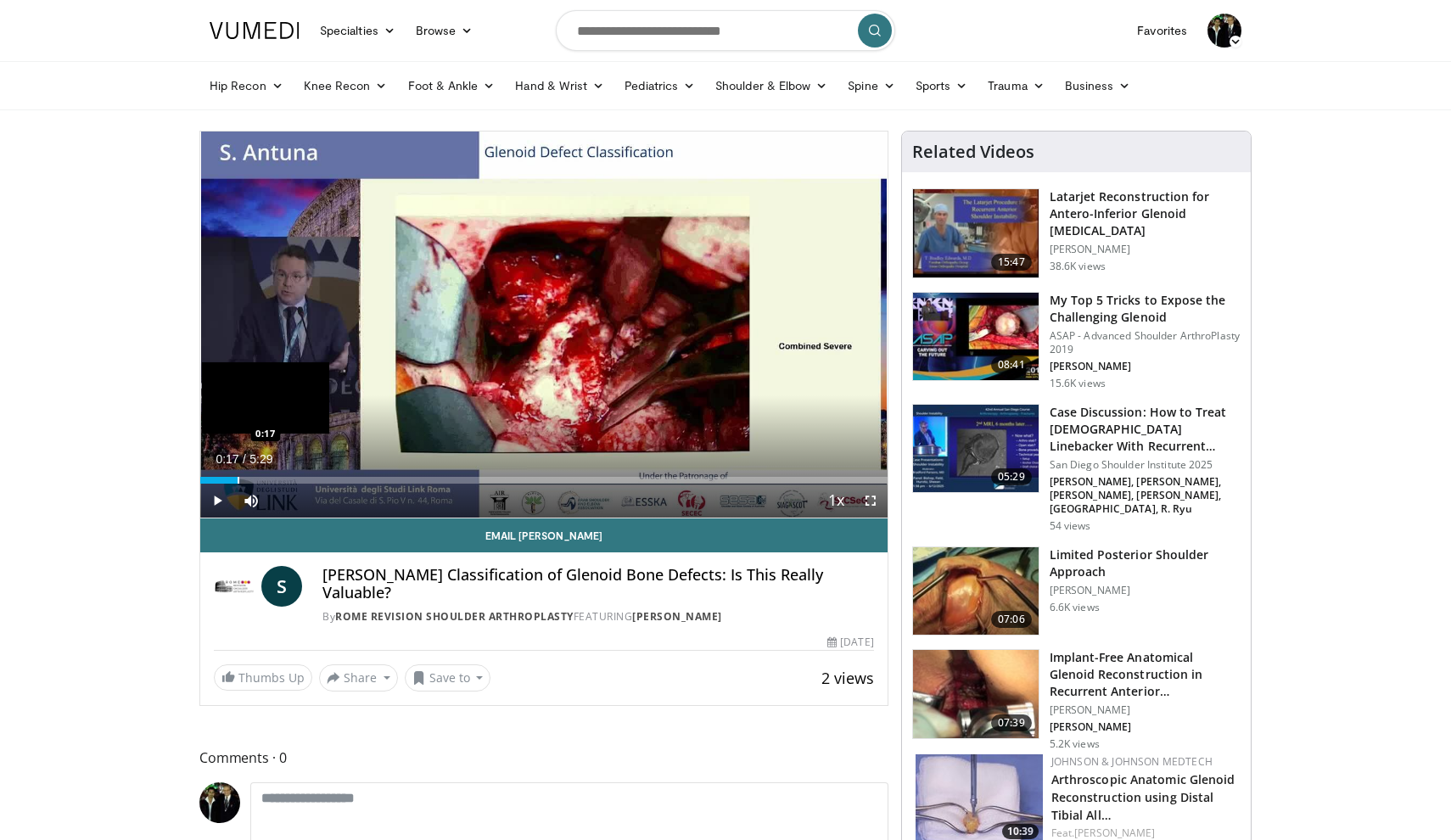
click at [238, 479] on div "Progress Bar" at bounding box center [239, 479] width 2 height 6
click at [292, 478] on div "Progress Bar" at bounding box center [293, 479] width 2 height 6
click at [324, 478] on div "Progress Bar" at bounding box center [325, 479] width 2 height 6
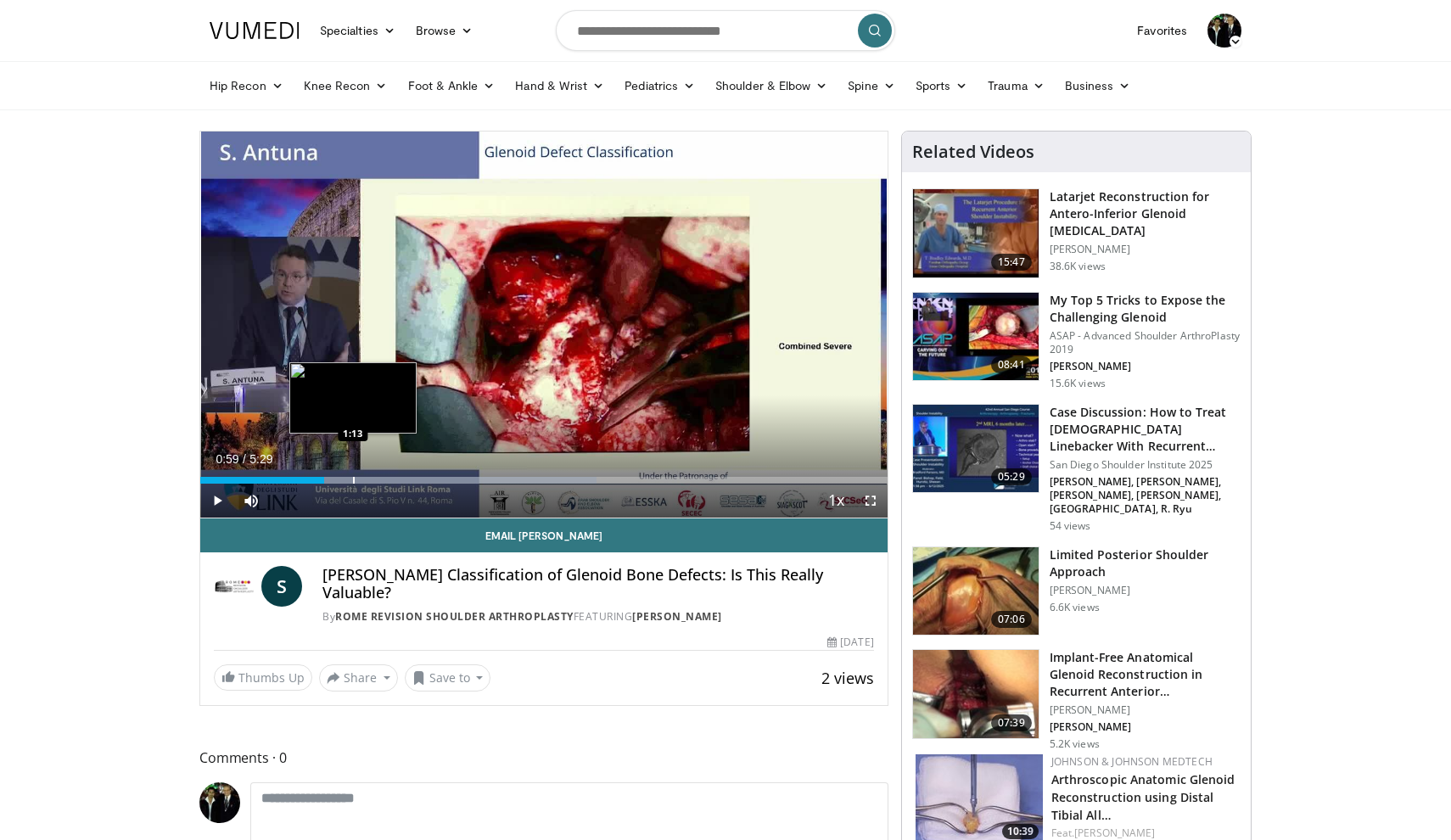
click at [353, 478] on div "Progress Bar" at bounding box center [354, 479] width 2 height 6
click at [379, 479] on div "Progress Bar" at bounding box center [379, 479] width 2 height 6
click at [222, 501] on span "Video Player" at bounding box center [217, 500] width 34 height 34
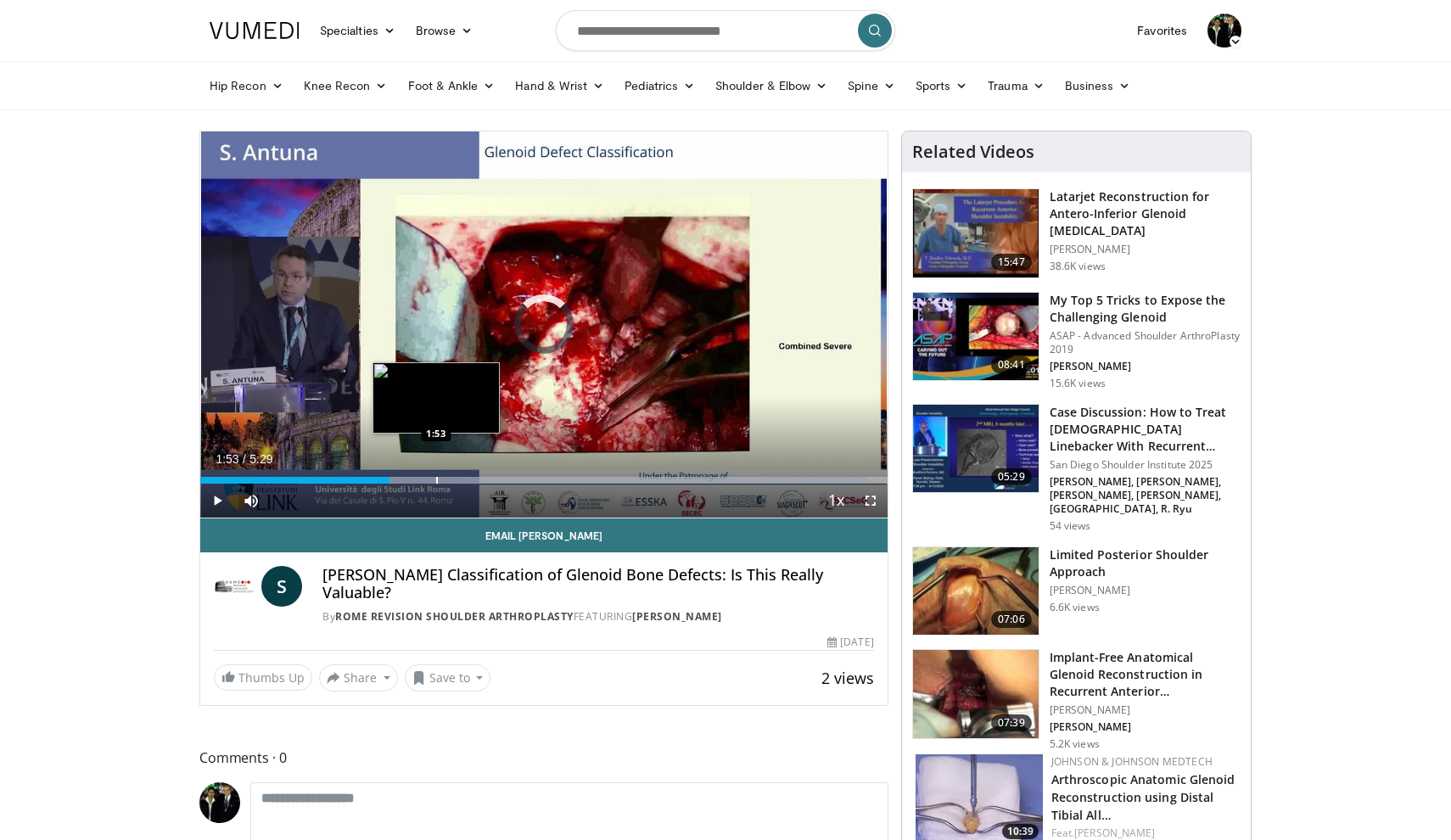
click at [436, 482] on div "Progress Bar" at bounding box center [437, 479] width 2 height 6
click at [462, 479] on div "Progress Bar" at bounding box center [463, 479] width 2 height 6
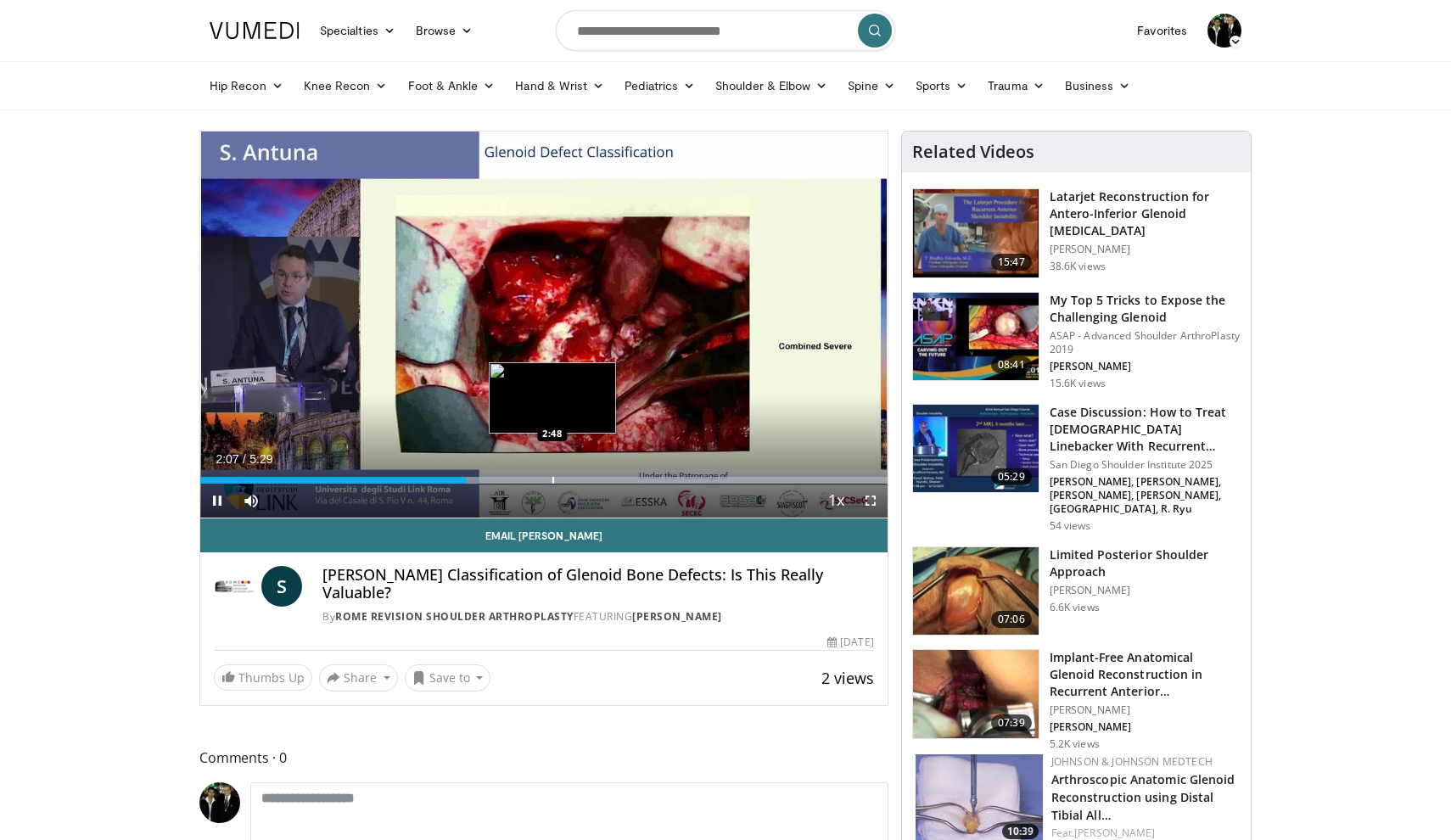
click at [552, 481] on div "Progress Bar" at bounding box center [574, 479] width 628 height 6
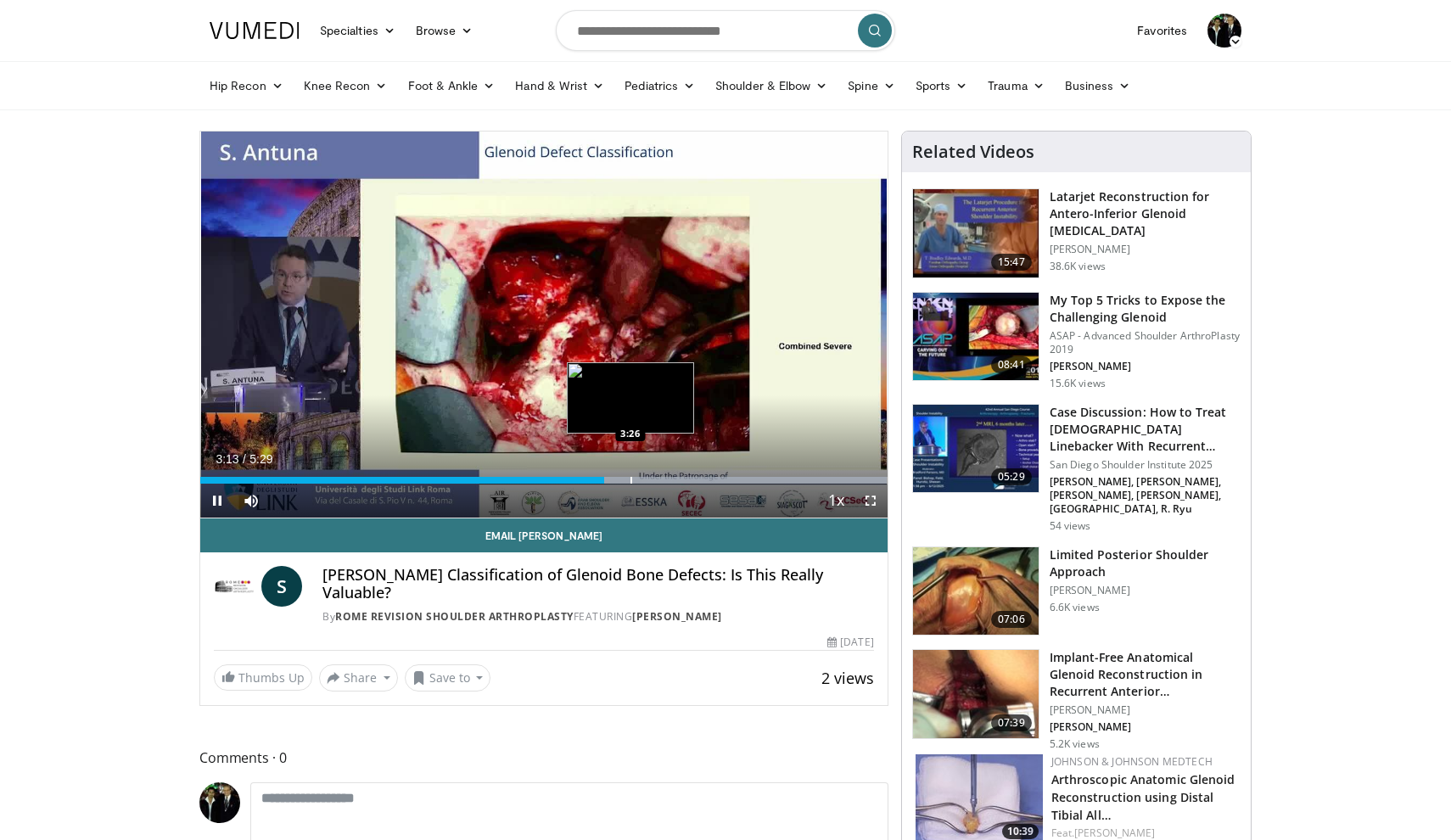
click at [631, 483] on div "Progress Bar" at bounding box center [632, 479] width 2 height 6
click at [668, 479] on div "Progress Bar" at bounding box center [669, 479] width 2 height 6
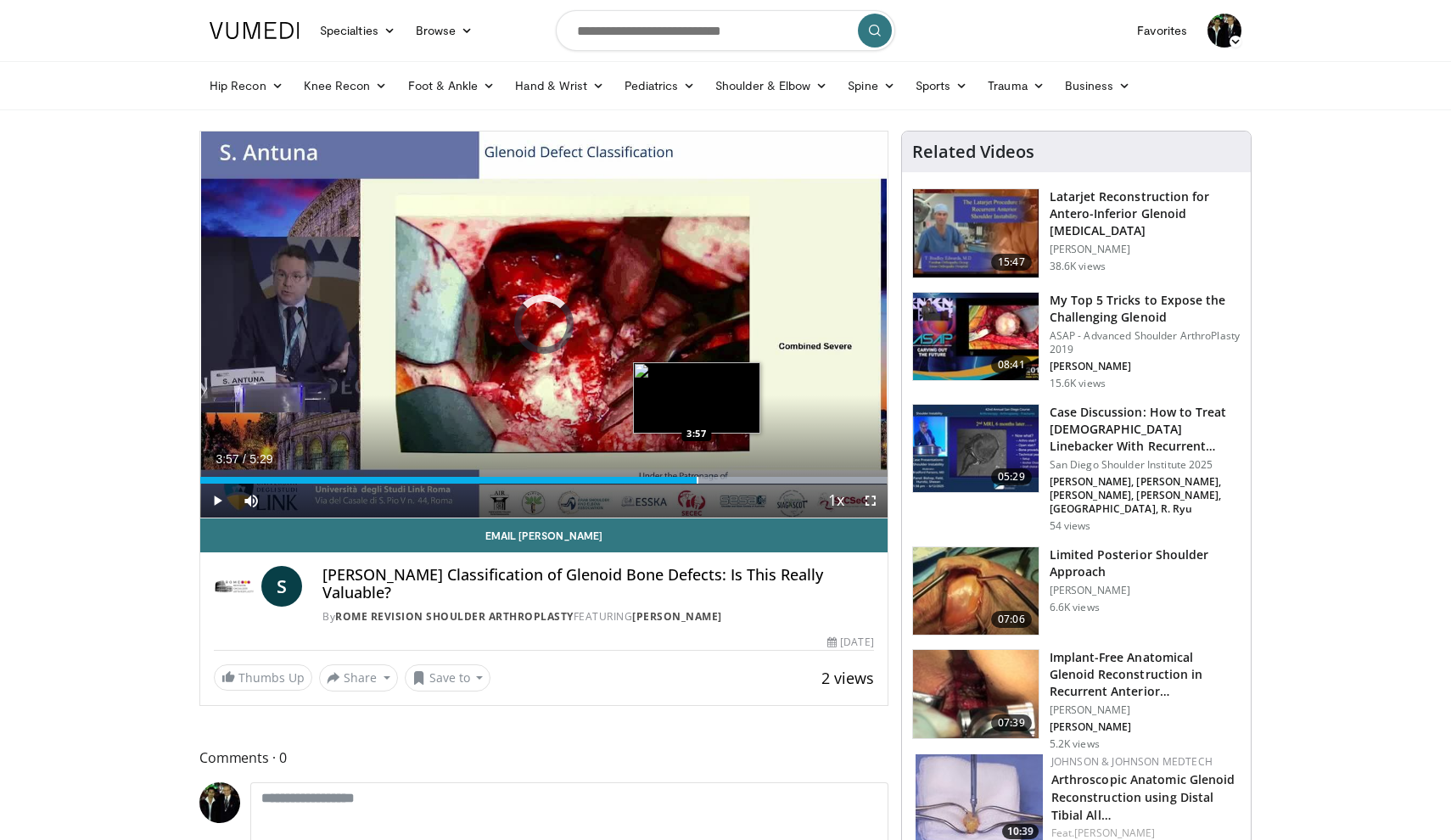
click at [696, 479] on div "Progress Bar" at bounding box center [697, 479] width 2 height 6
click at [718, 480] on div "Progress Bar" at bounding box center [719, 479] width 2 height 6
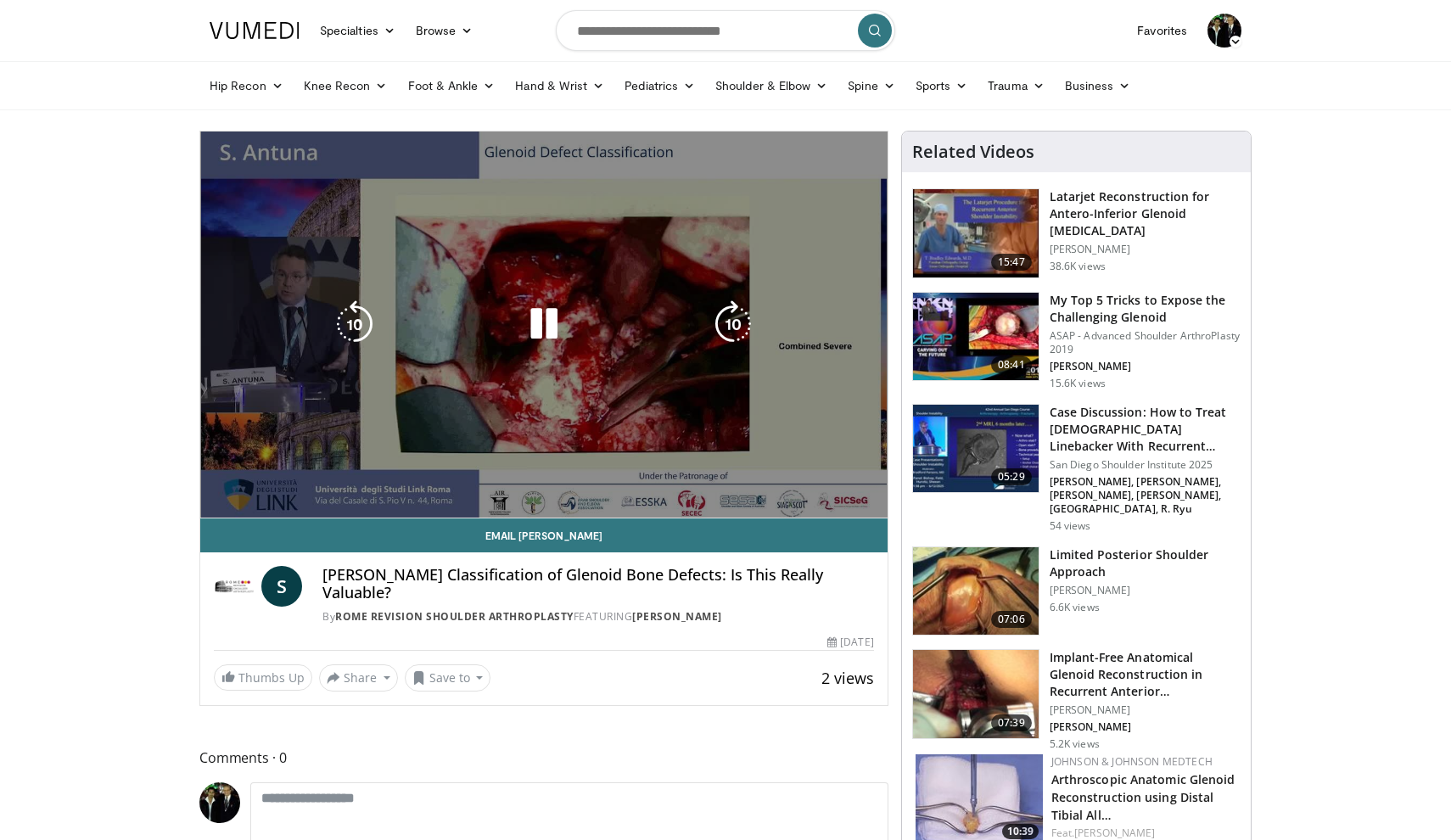
click at [762, 482] on div "10 seconds Tap to unmute" at bounding box center [543, 325] width 687 height 386
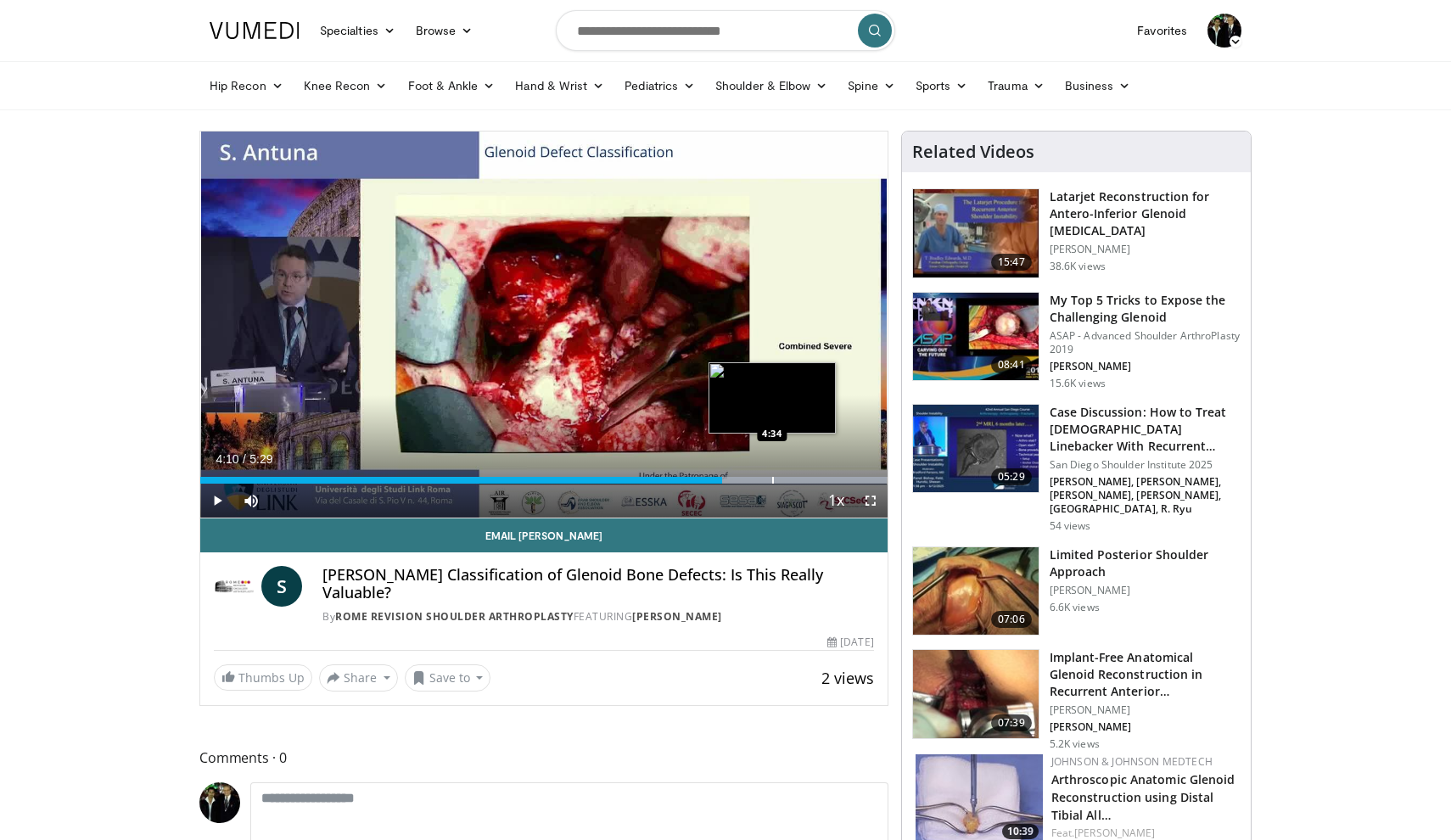
click at [772, 478] on div "Progress Bar" at bounding box center [773, 479] width 2 height 6
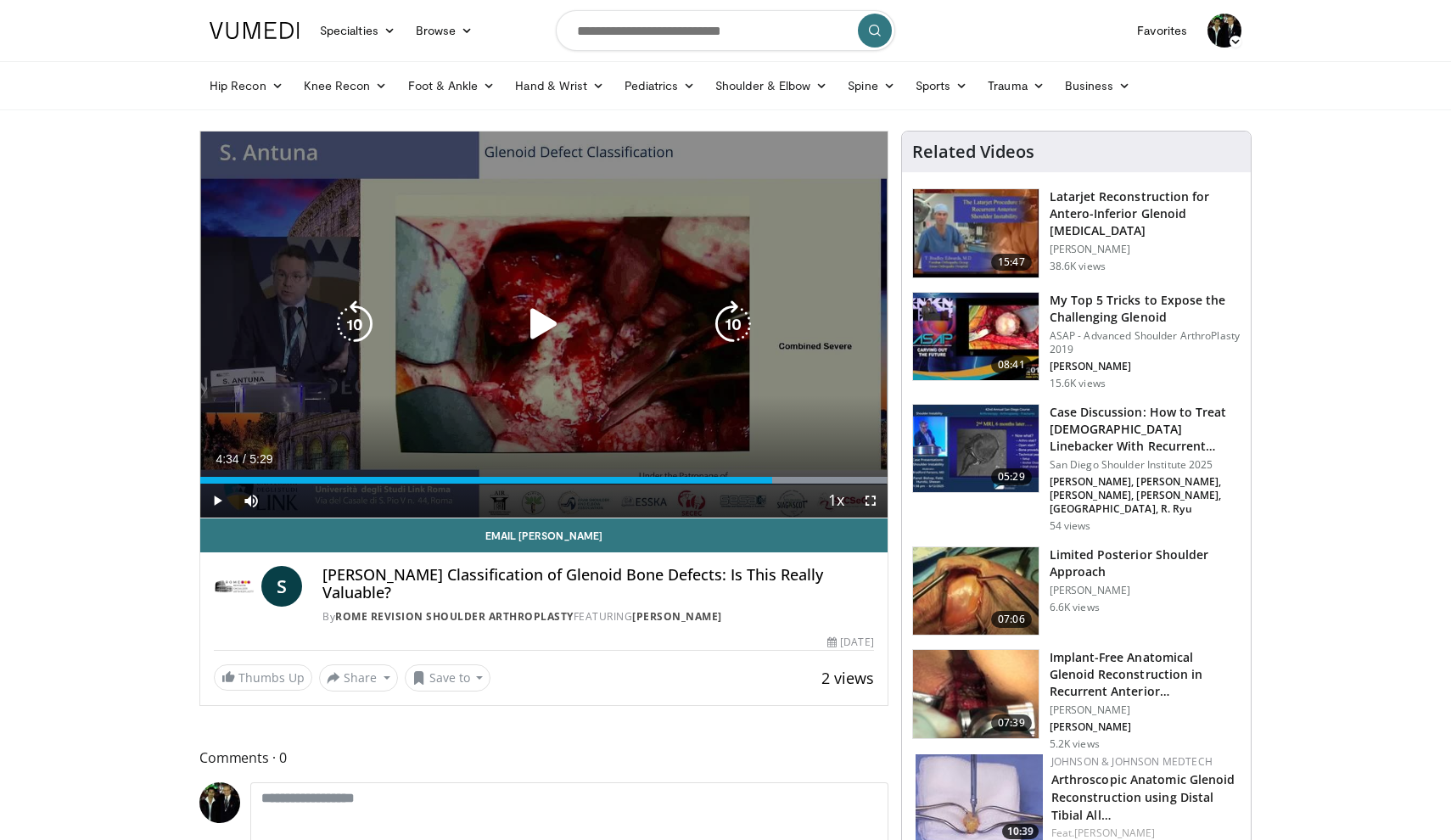
click at [538, 315] on icon "Video Player" at bounding box center [544, 325] width 48 height 48
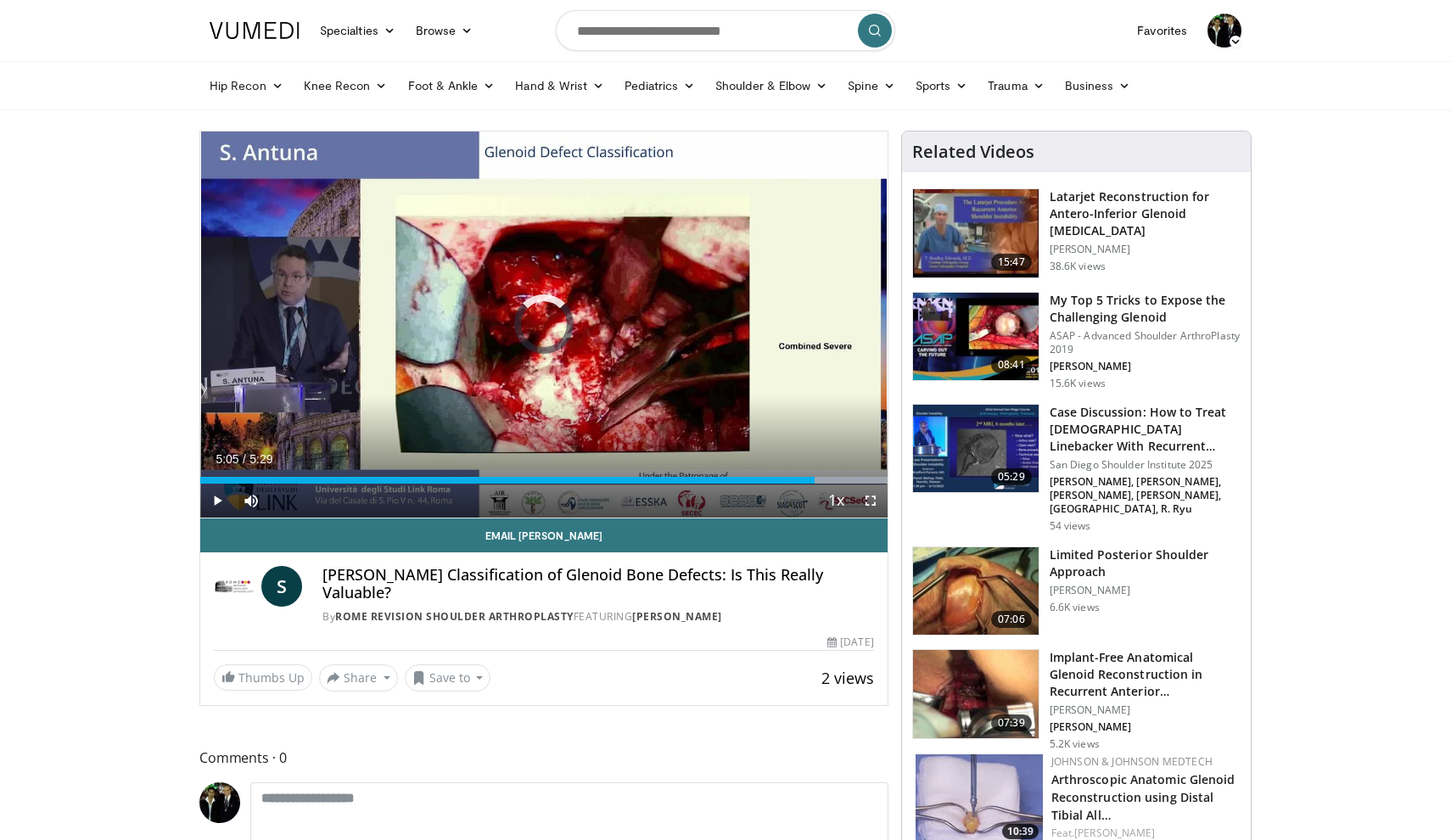
click at [837, 481] on div "Progress Bar" at bounding box center [838, 479] width 2 height 6
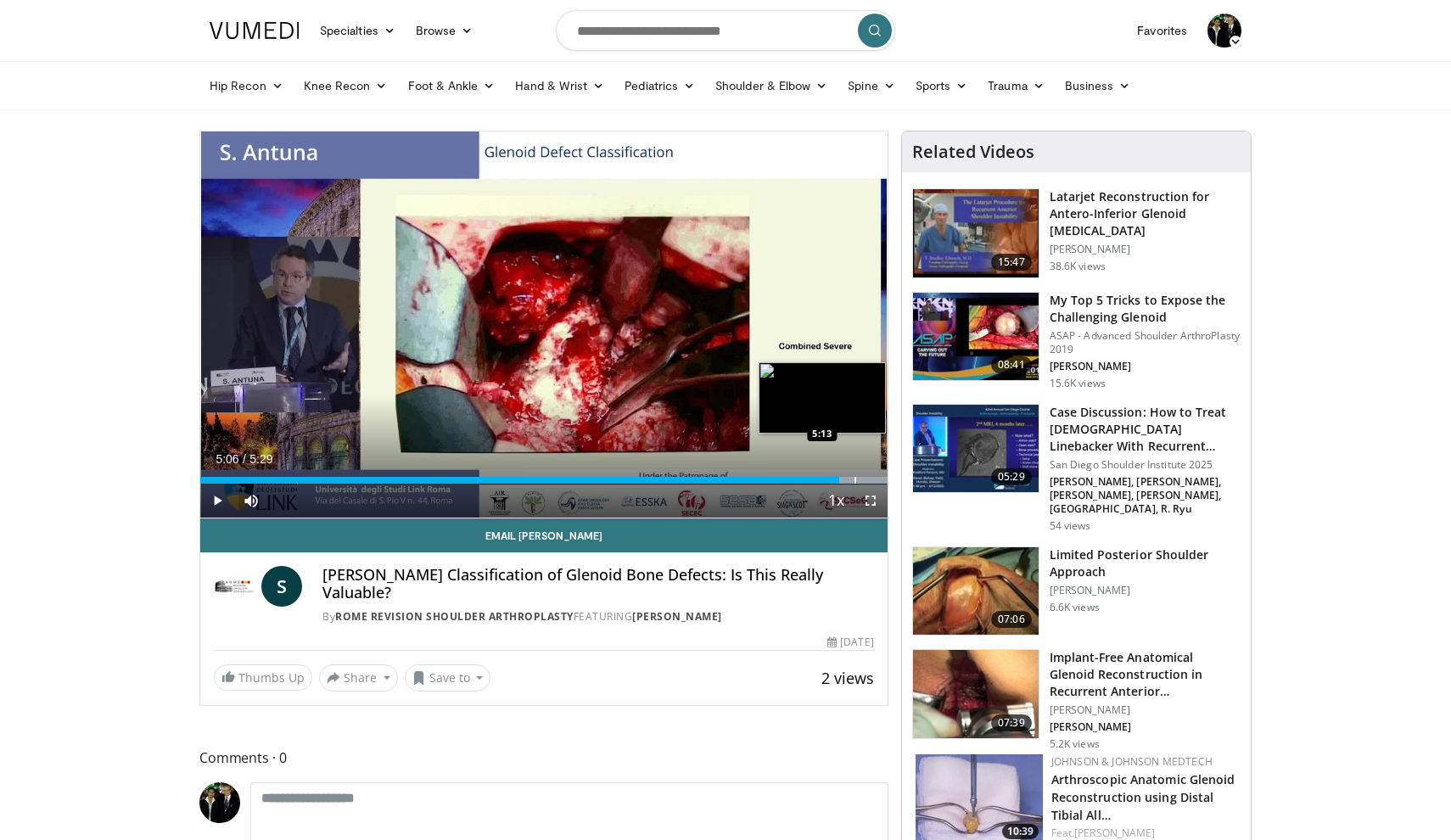
click at [855, 481] on div "Progress Bar" at bounding box center [856, 479] width 2 height 6
click at [869, 481] on div "Progress Bar" at bounding box center [870, 479] width 2 height 6
